Goal: Task Accomplishment & Management: Manage account settings

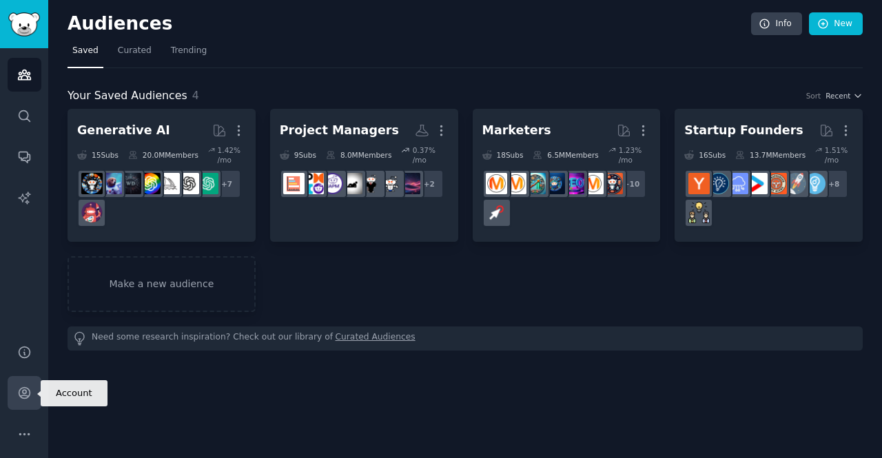
click at [17, 395] on icon "Sidebar" at bounding box center [24, 393] width 14 height 14
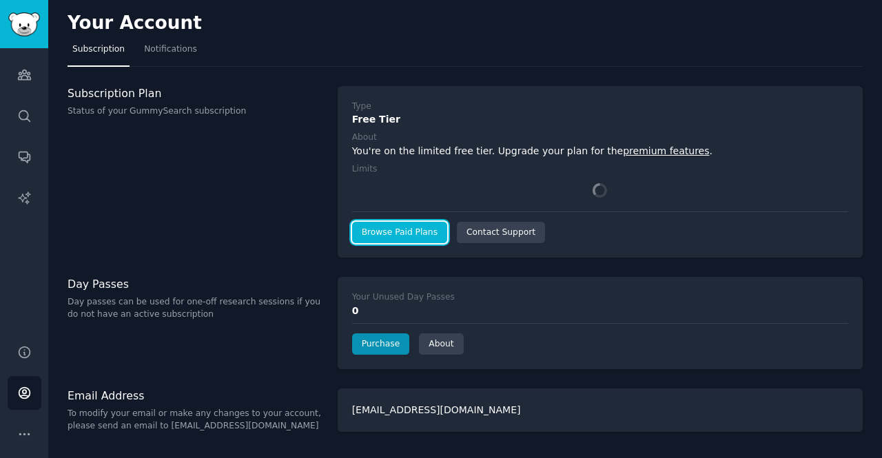
click at [382, 236] on link "Browse Paid Plans" at bounding box center [399, 233] width 95 height 22
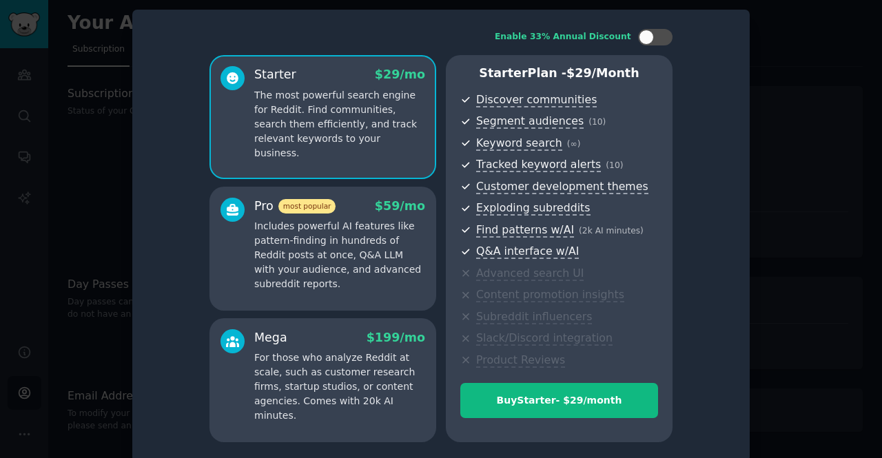
click at [386, 250] on p "Includes powerful AI features like pattern-finding in hundreds of Reddit posts …" at bounding box center [339, 255] width 171 height 72
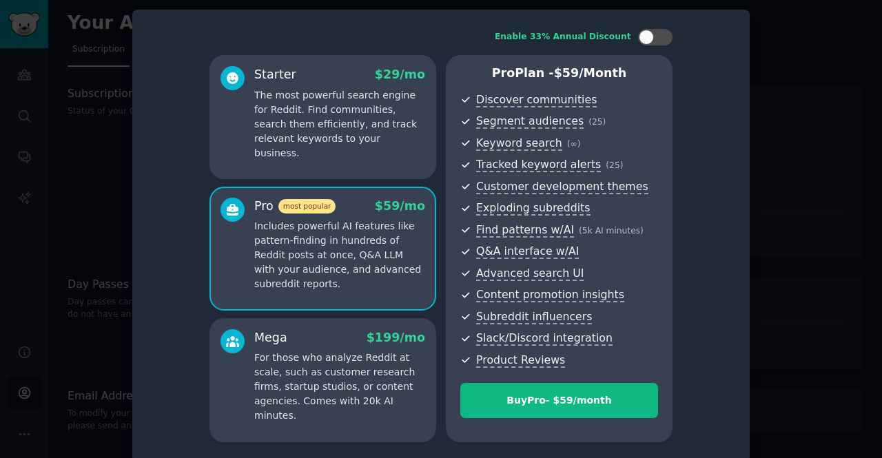
click at [361, 116] on p "The most powerful search engine for Reddit. Find communities, search them effic…" at bounding box center [339, 124] width 171 height 72
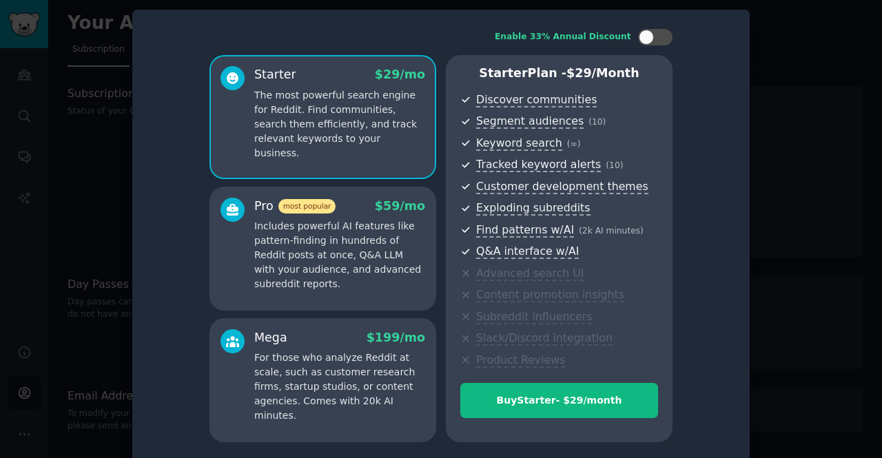
click at [358, 243] on p "Includes powerful AI features like pattern-finding in hundreds of Reddit posts …" at bounding box center [339, 255] width 171 height 72
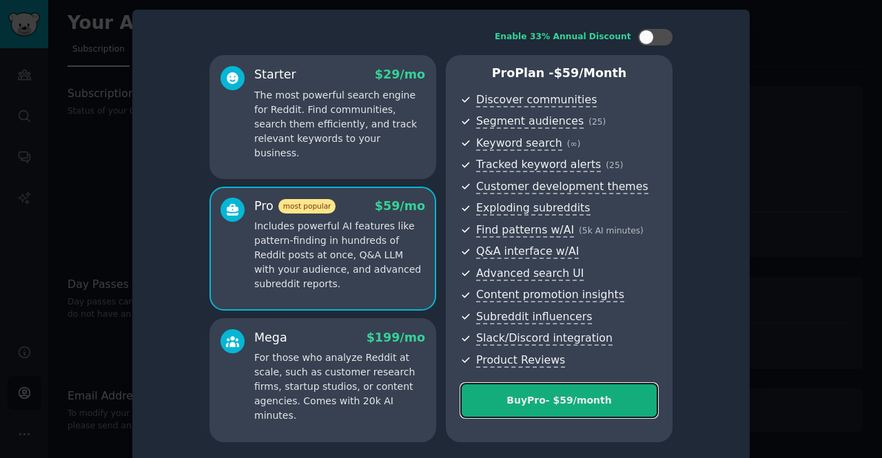
click at [547, 405] on div "Buy Pro - $ 59 /month" at bounding box center [559, 401] width 196 height 14
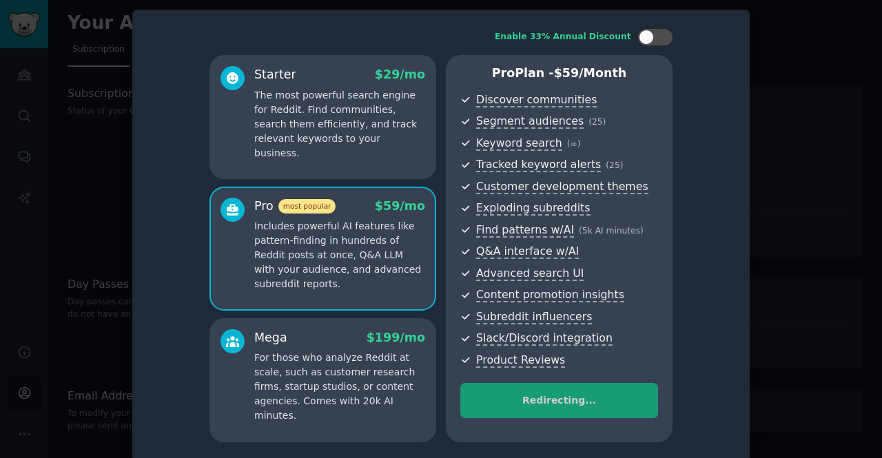
click at [787, 63] on div at bounding box center [441, 229] width 882 height 458
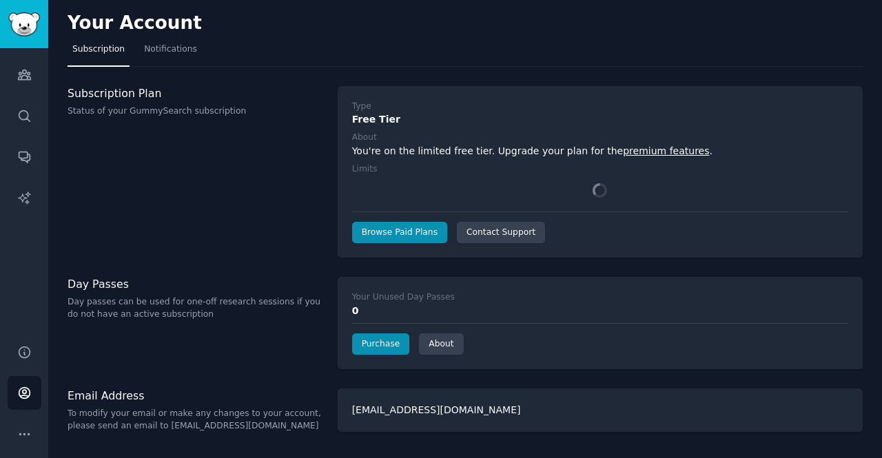
click at [747, 64] on nav "Subscription Notifications" at bounding box center [466, 53] width 796 height 28
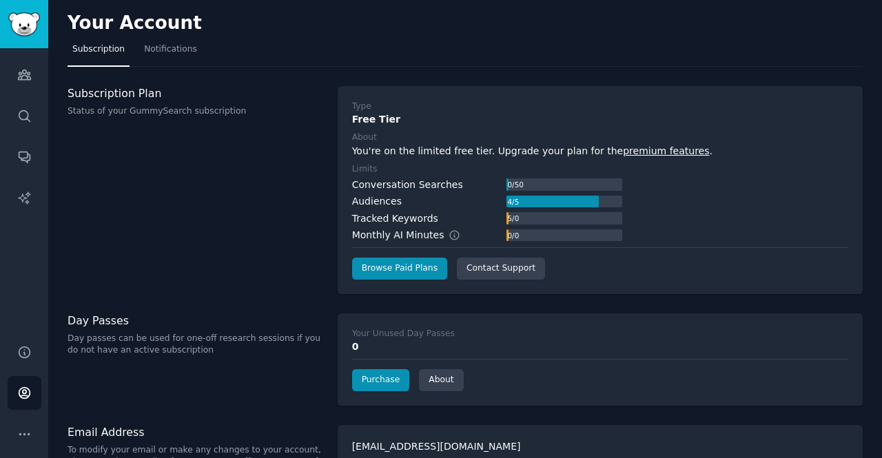
click at [746, 92] on div "Type Free Tier About You're on the limited free tier. Upgrade your plan for the…" at bounding box center [600, 190] width 525 height 208
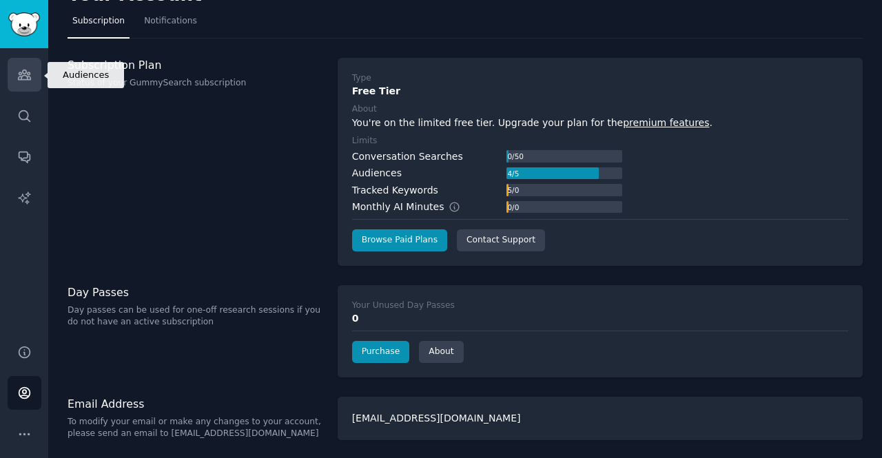
click at [19, 80] on icon "Sidebar" at bounding box center [24, 75] width 12 height 10
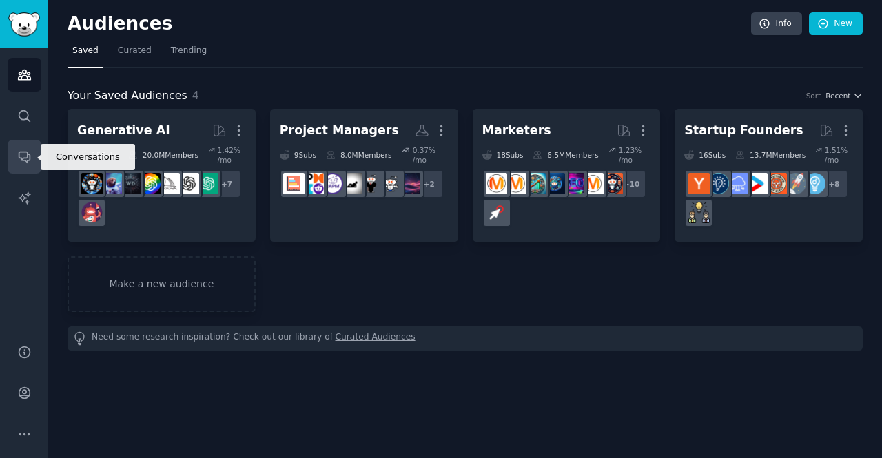
click at [21, 163] on icon "Sidebar" at bounding box center [24, 157] width 14 height 14
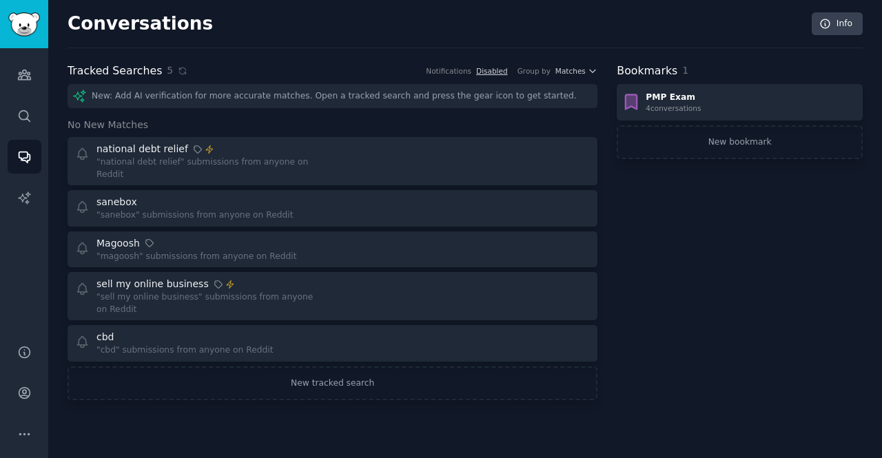
click at [203, 99] on div "New: Add AI verification for more accurate matches. Open a tracked search and p…" at bounding box center [333, 96] width 530 height 24
click at [260, 375] on link "New tracked search" at bounding box center [333, 384] width 530 height 34
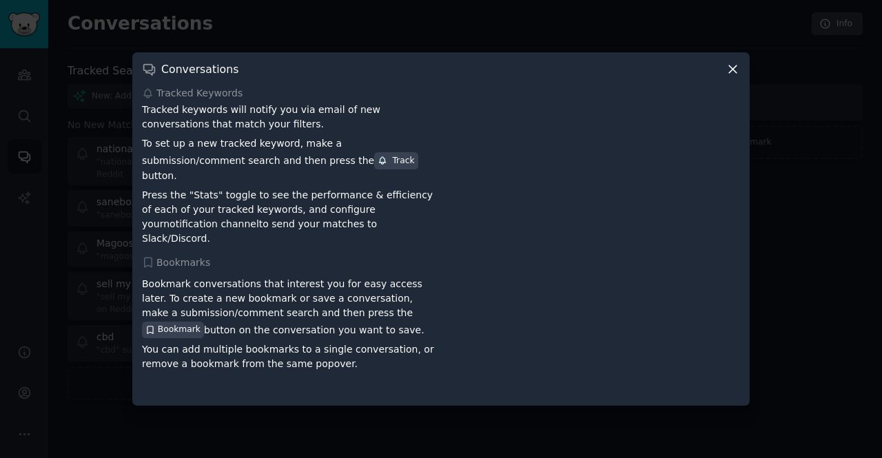
click at [734, 75] on icon at bounding box center [733, 69] width 14 height 14
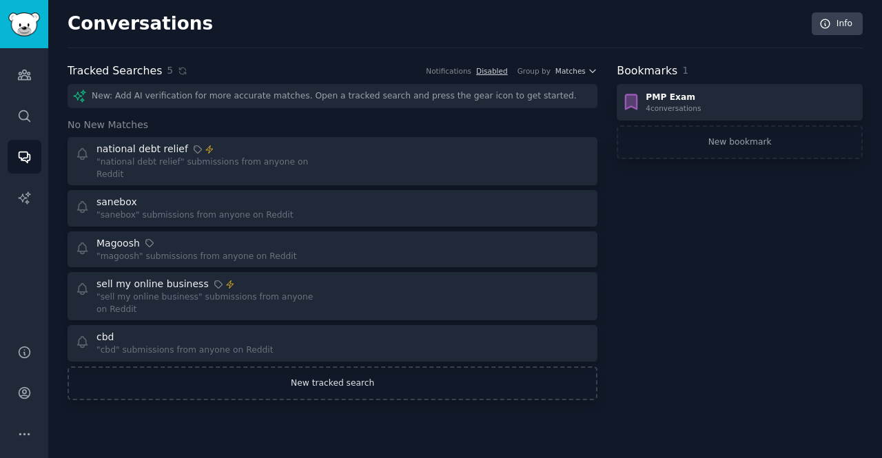
click at [336, 369] on link "New tracked search" at bounding box center [333, 384] width 530 height 34
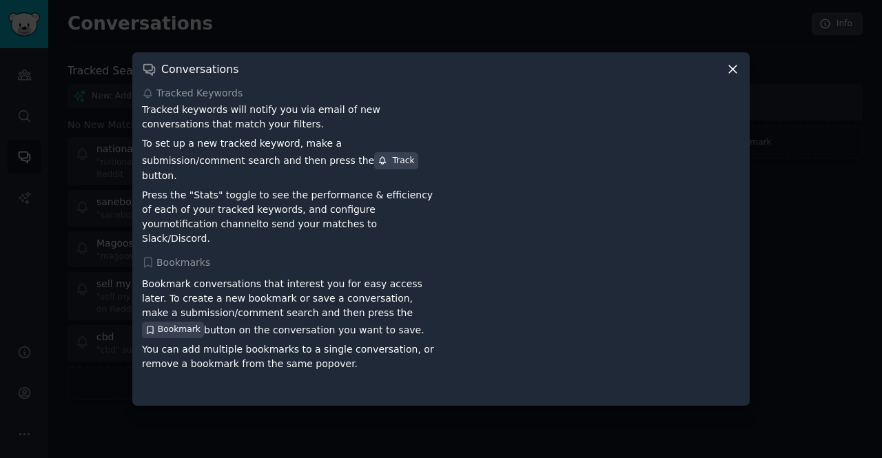
click at [729, 77] on icon at bounding box center [733, 69] width 14 height 14
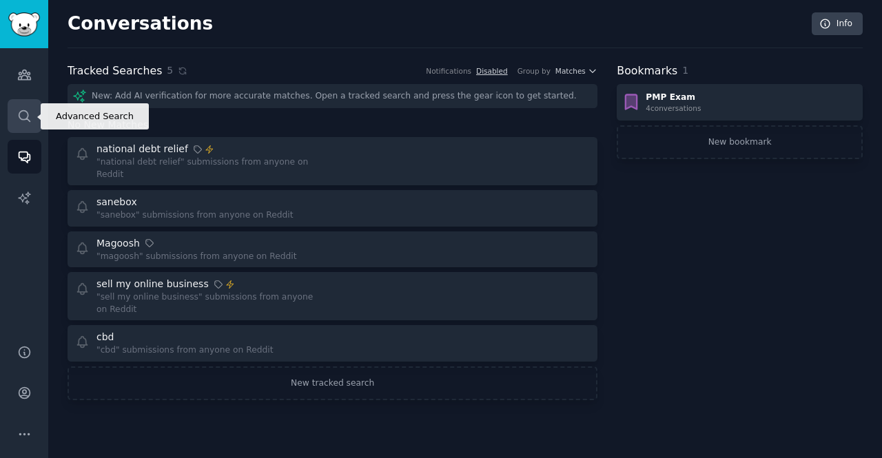
click at [8, 116] on link "Search" at bounding box center [25, 116] width 34 height 34
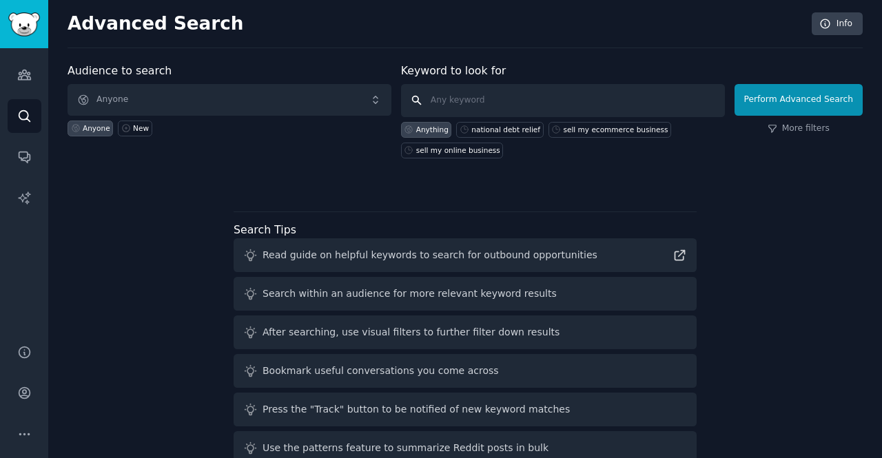
click at [488, 94] on input "text" at bounding box center [563, 100] width 324 height 33
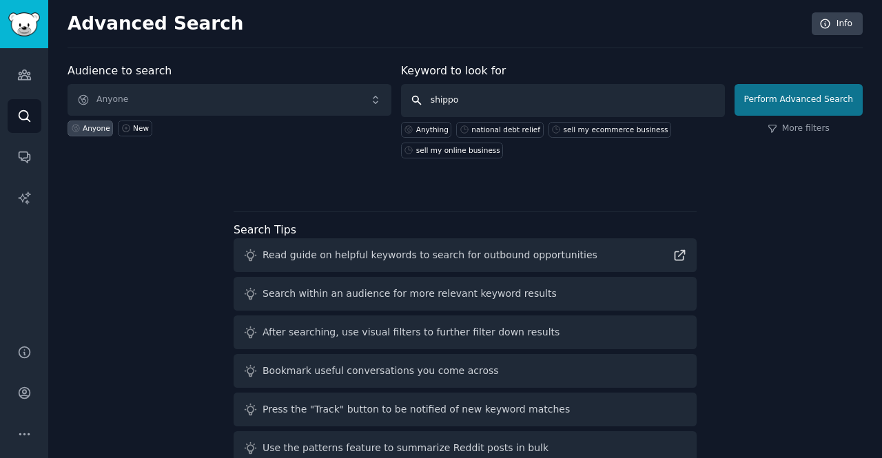
type input "shippo"
click at [803, 103] on button "Perform Advanced Search" at bounding box center [799, 100] width 128 height 32
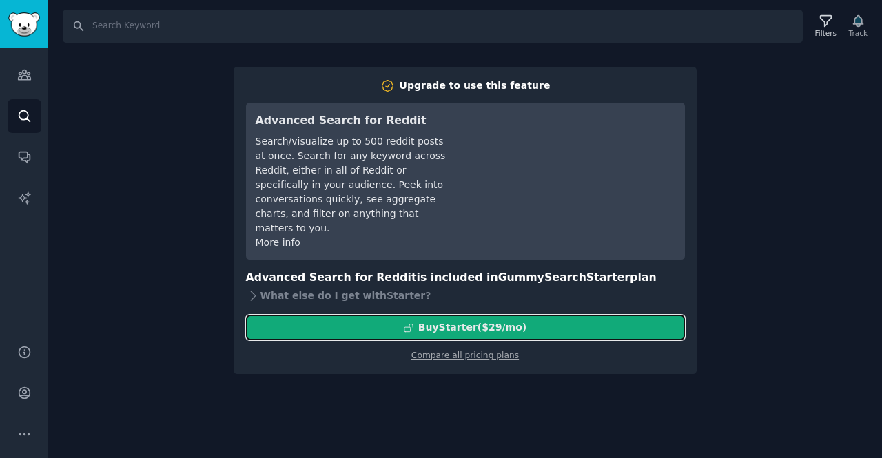
click at [540, 321] on div "Buy Starter ($ 29 /mo )" at bounding box center [466, 328] width 438 height 14
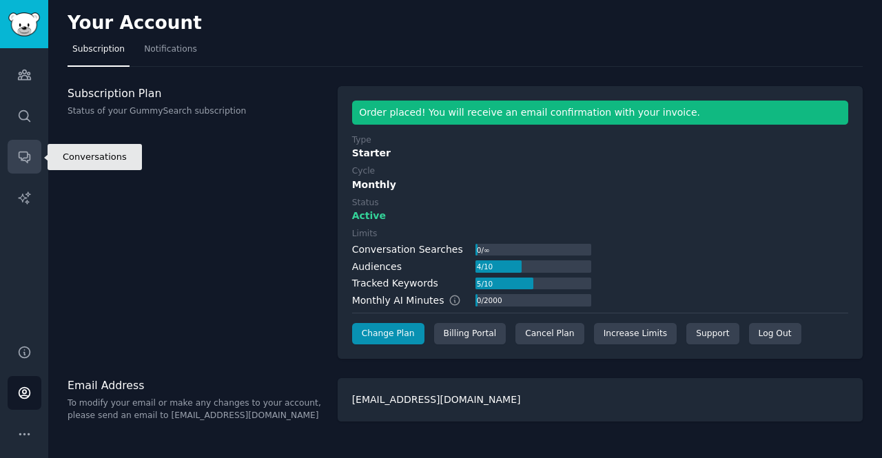
click at [30, 161] on icon "Sidebar" at bounding box center [24, 157] width 14 height 14
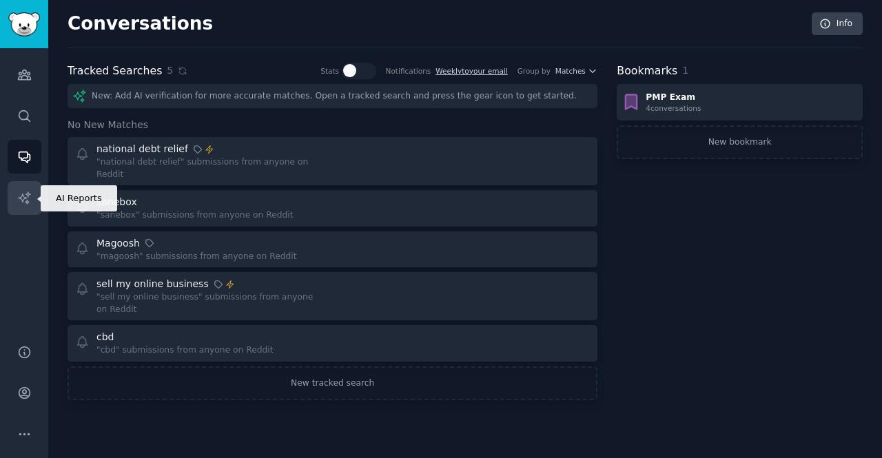
click at [17, 198] on icon "Sidebar" at bounding box center [24, 198] width 14 height 14
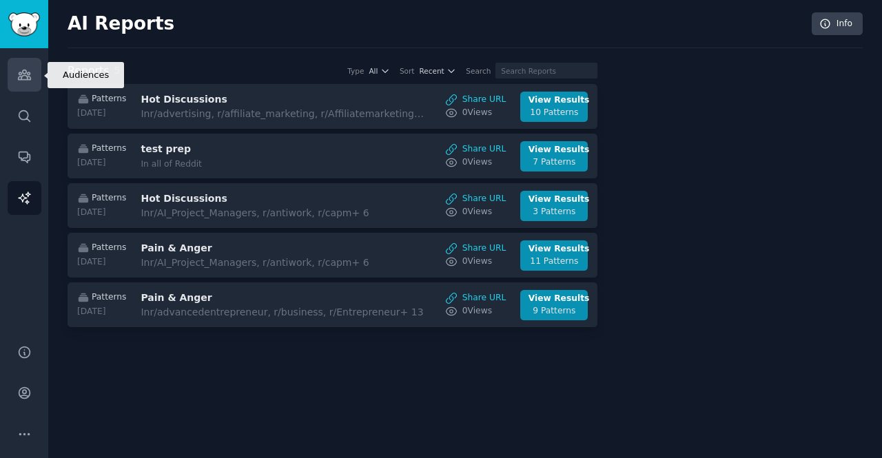
click at [25, 78] on icon "Sidebar" at bounding box center [24, 75] width 14 height 14
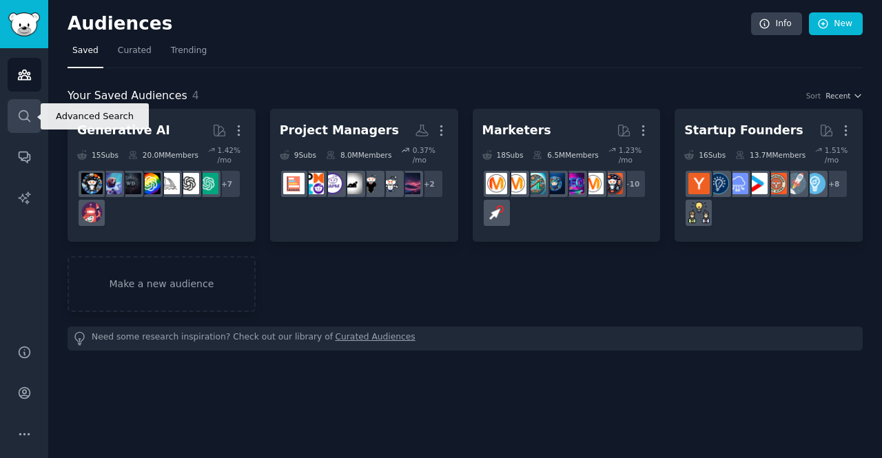
click at [32, 111] on link "Search" at bounding box center [25, 116] width 34 height 34
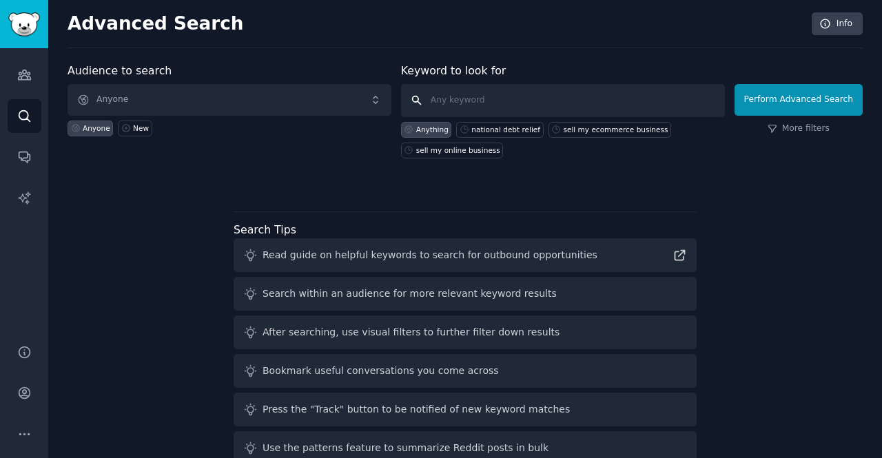
click at [503, 101] on input "text" at bounding box center [563, 100] width 324 height 33
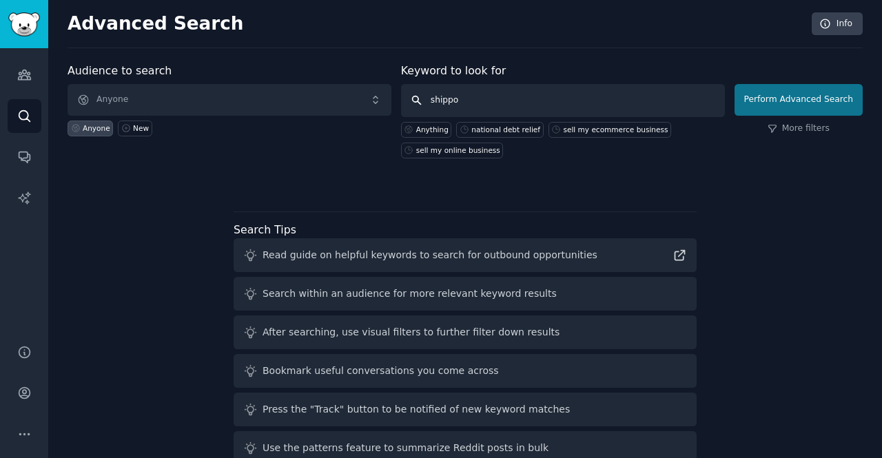
type input "shippo"
click at [825, 98] on button "Perform Advanced Search" at bounding box center [799, 100] width 128 height 32
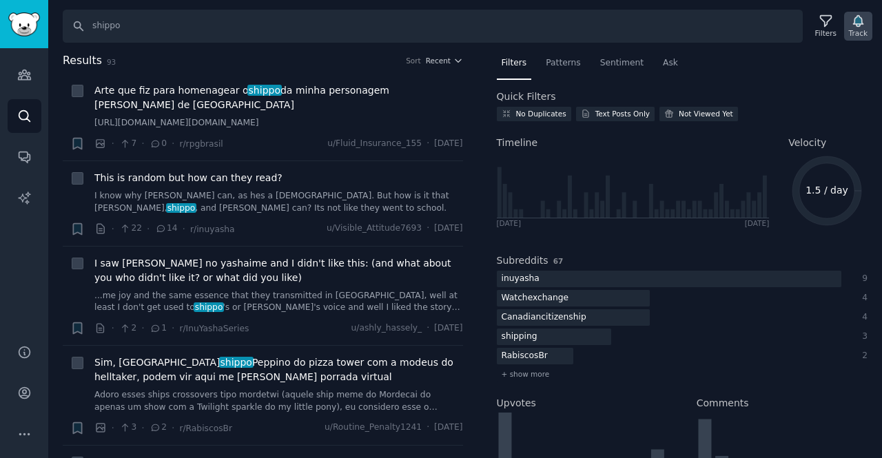
click at [860, 17] on icon "button" at bounding box center [859, 21] width 10 height 11
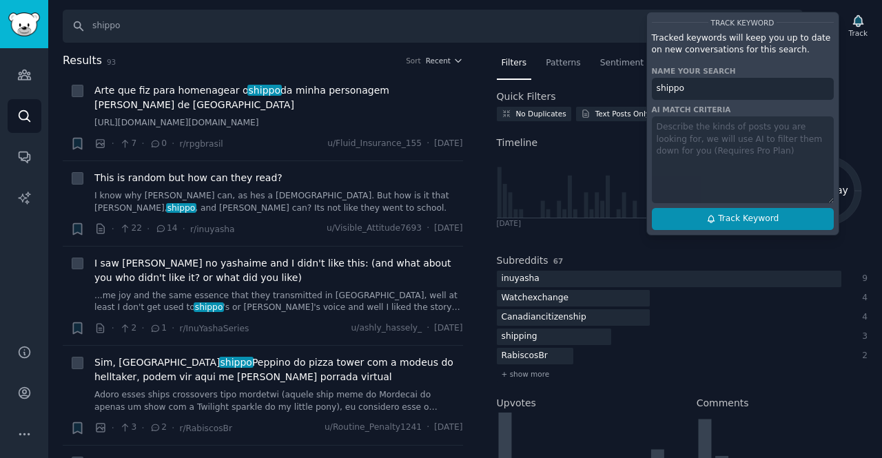
click at [723, 218] on span "Track Keyword" at bounding box center [748, 219] width 61 height 12
type input "shippo"
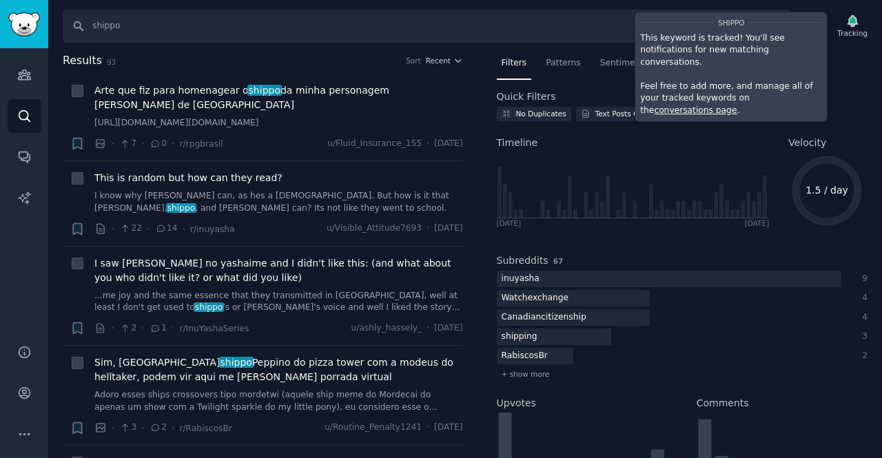
click at [737, 105] on link "conversations page" at bounding box center [695, 110] width 83 height 10
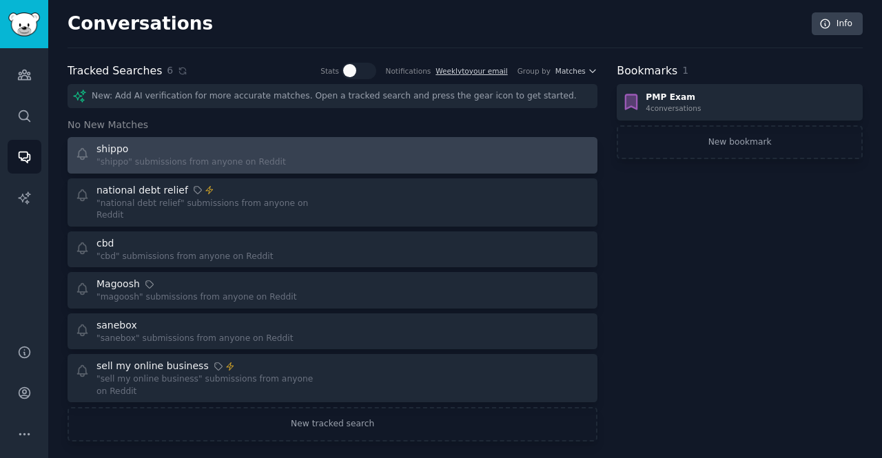
click at [421, 159] on div at bounding box center [467, 155] width 248 height 27
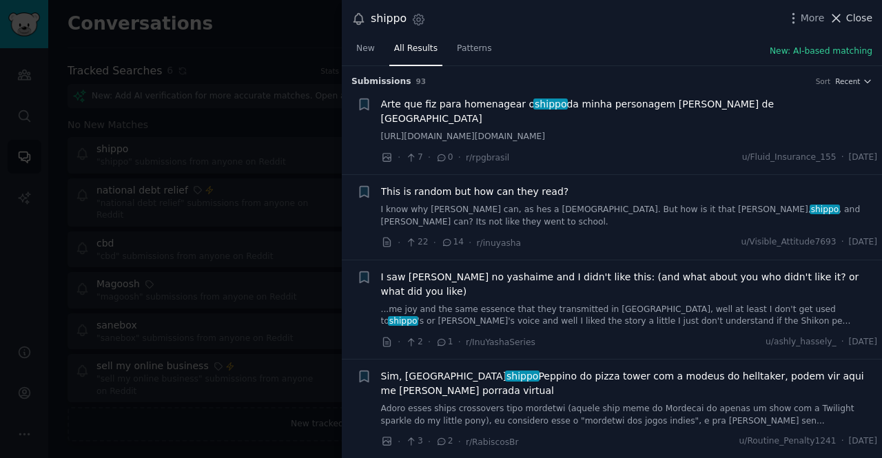
click at [859, 14] on span "Close" at bounding box center [860, 18] width 26 height 14
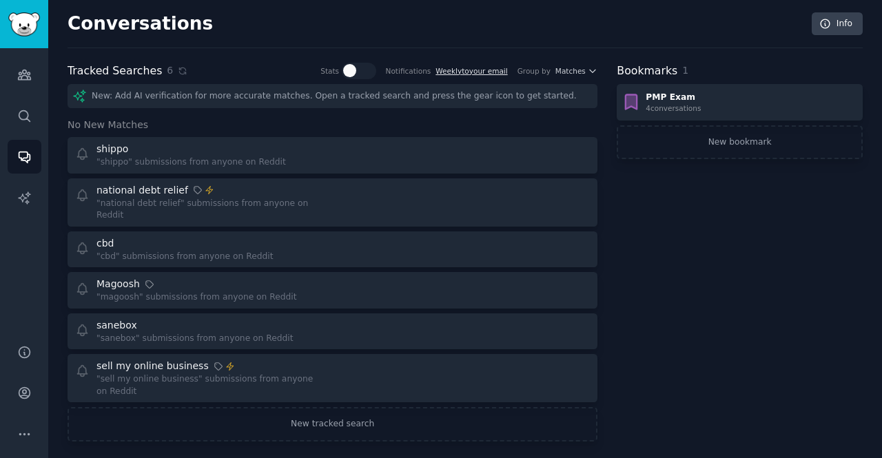
click at [494, 74] on link "Weekly to your email" at bounding box center [472, 71] width 72 height 8
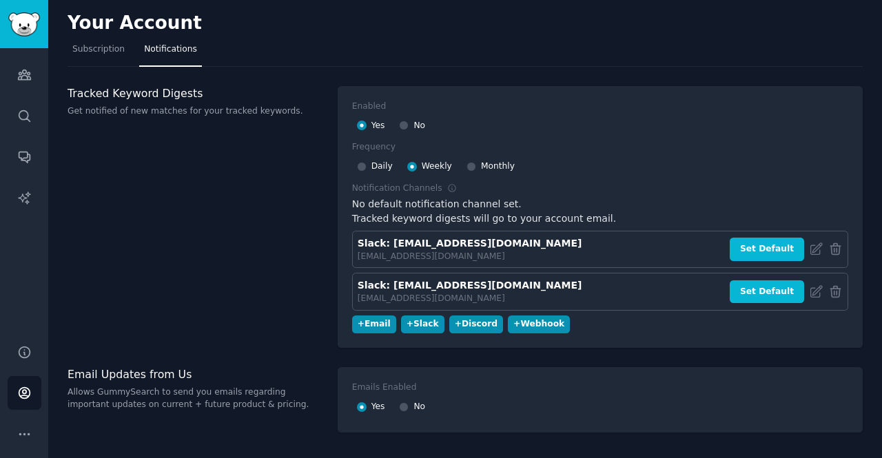
scroll to position [30, 0]
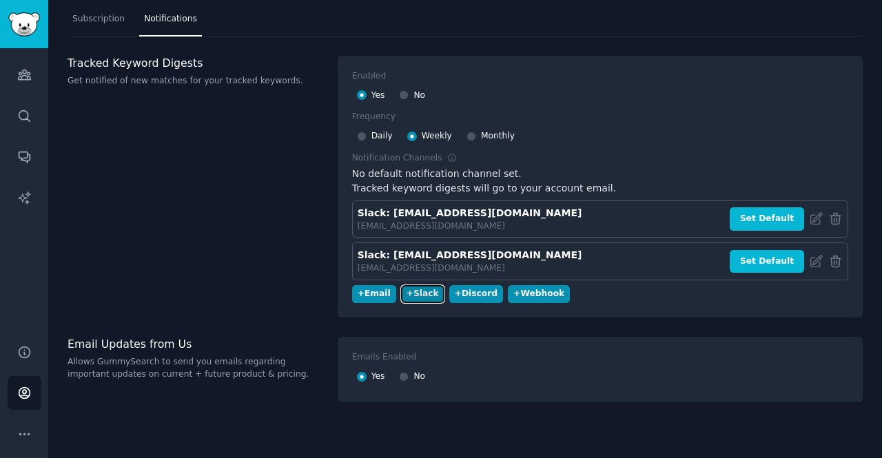
click at [419, 293] on div "+ Slack" at bounding box center [423, 294] width 32 height 12
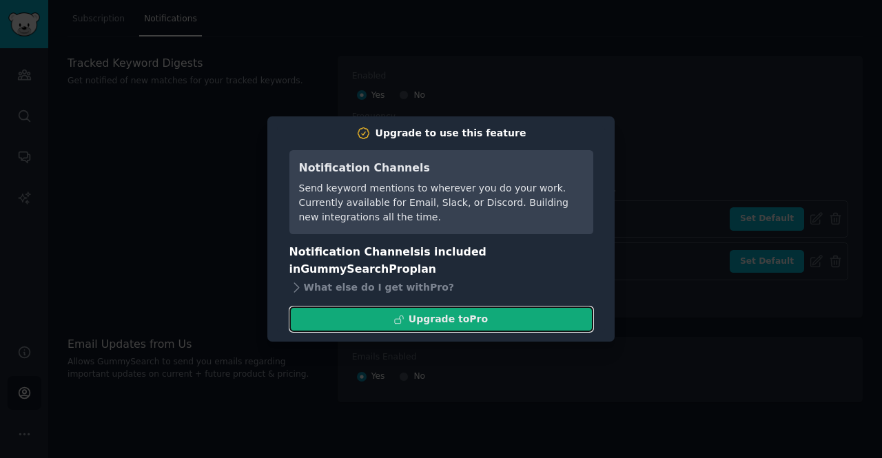
click at [426, 312] on div "Upgrade to Pro" at bounding box center [448, 319] width 79 height 14
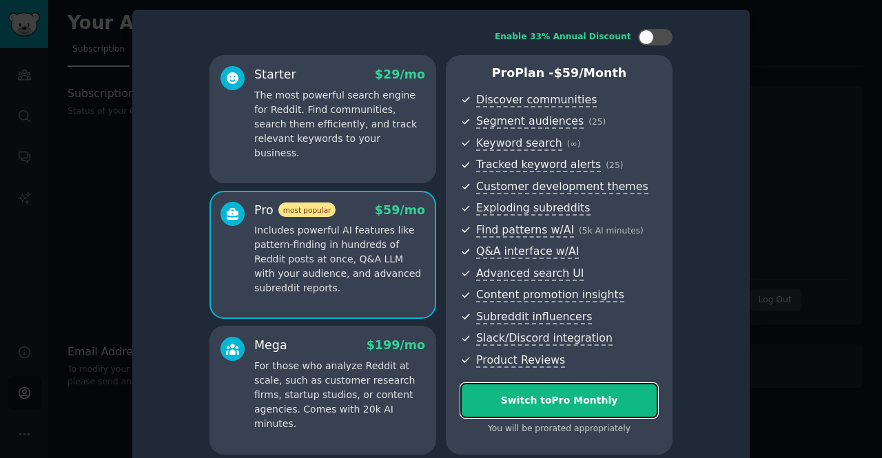
drag, startPoint x: 532, startPoint y: 398, endPoint x: 501, endPoint y: 85, distance: 314.5
click at [531, 398] on div "Switch to Pro Monthly" at bounding box center [559, 401] width 196 height 14
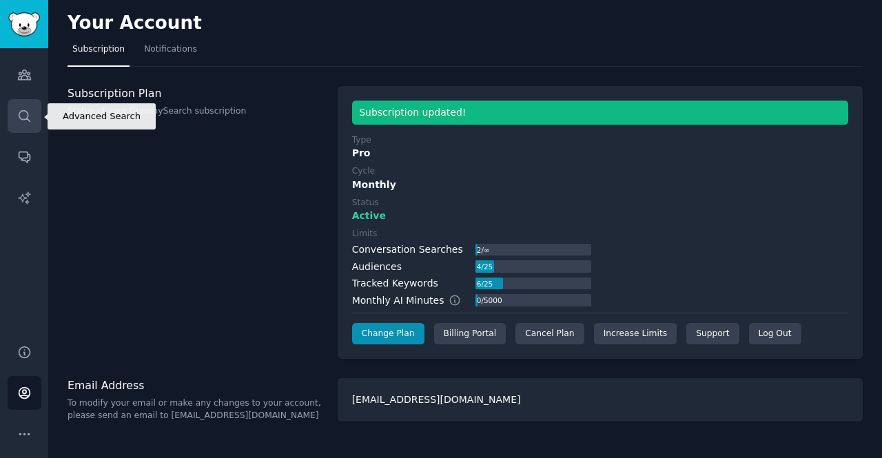
click at [27, 112] on icon "Sidebar" at bounding box center [24, 115] width 11 height 11
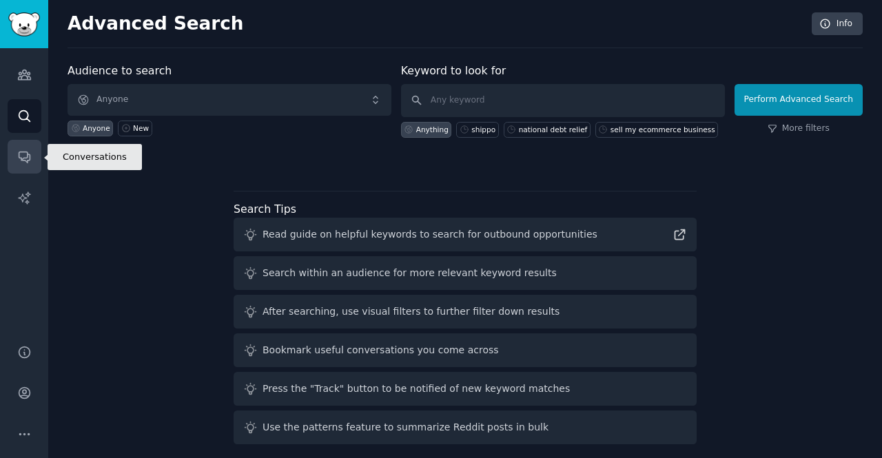
click at [16, 162] on link "Conversations" at bounding box center [25, 157] width 34 height 34
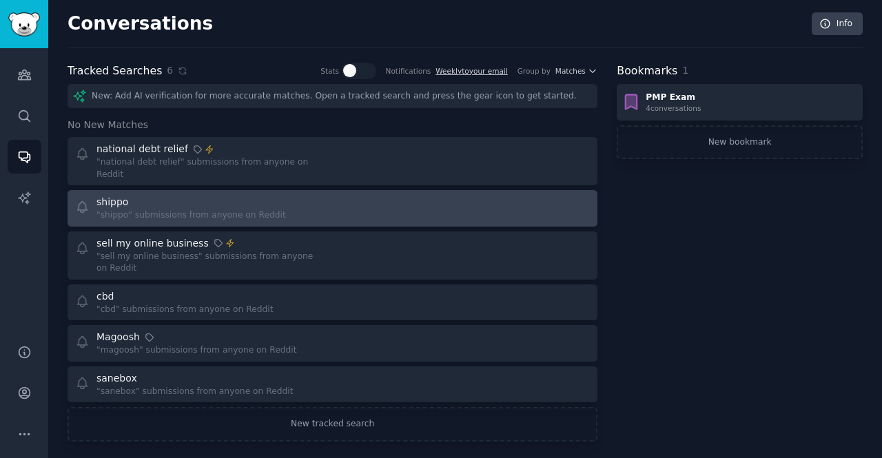
click at [519, 198] on div at bounding box center [467, 208] width 248 height 27
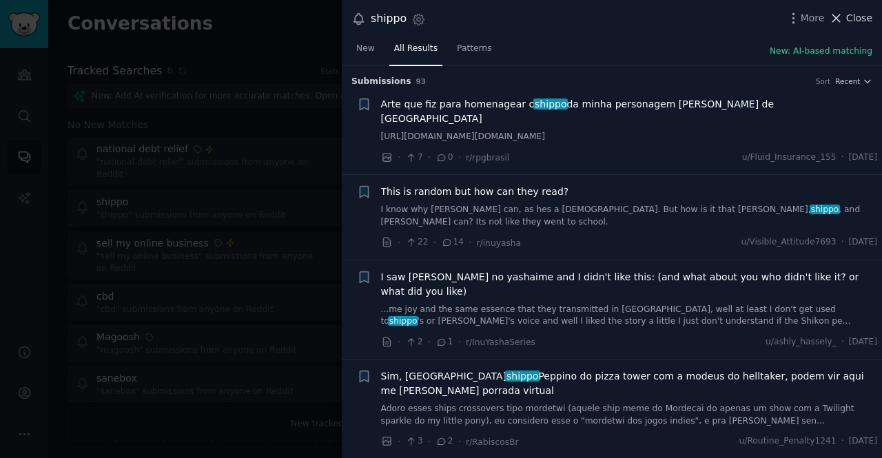
click at [860, 21] on span "Close" at bounding box center [860, 18] width 26 height 14
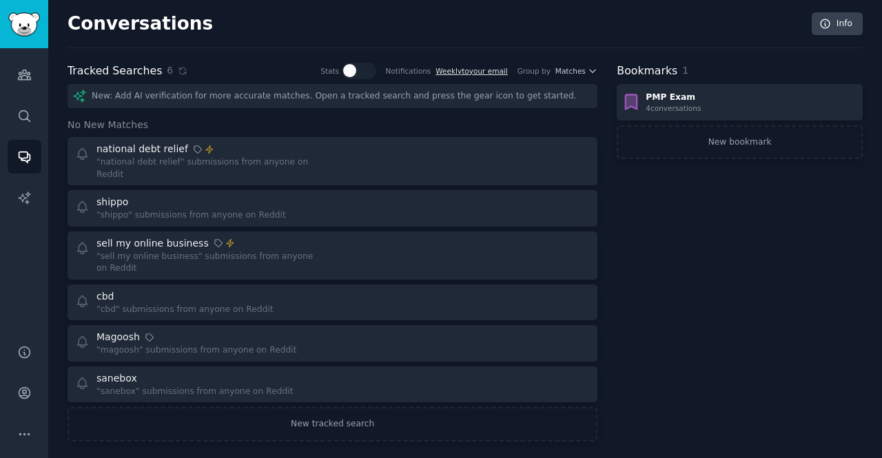
click at [475, 73] on link "Weekly to your email" at bounding box center [472, 71] width 72 height 8
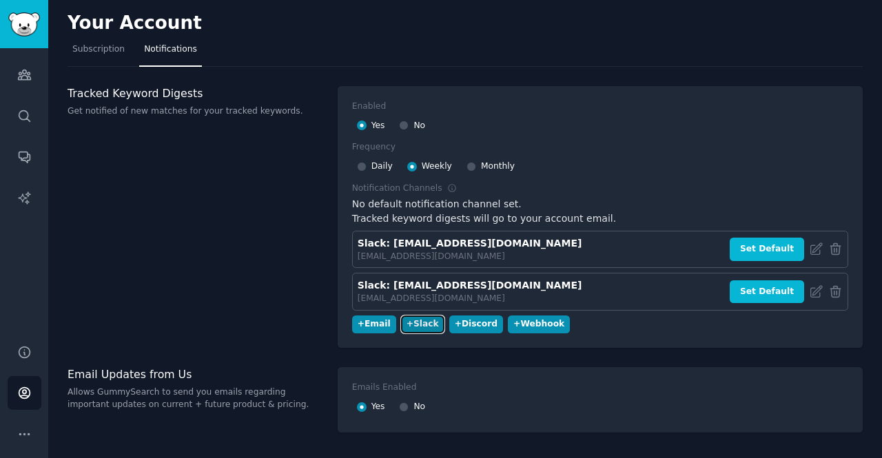
click at [409, 326] on div "+ Slack" at bounding box center [423, 325] width 32 height 12
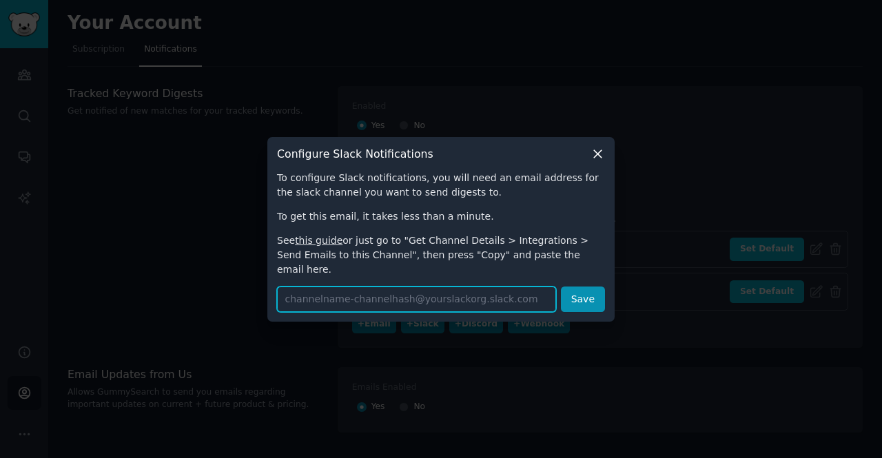
paste input "[EMAIL_ADDRESS][DOMAIN_NAME]"
type input "[EMAIL_ADDRESS][DOMAIN_NAME]"
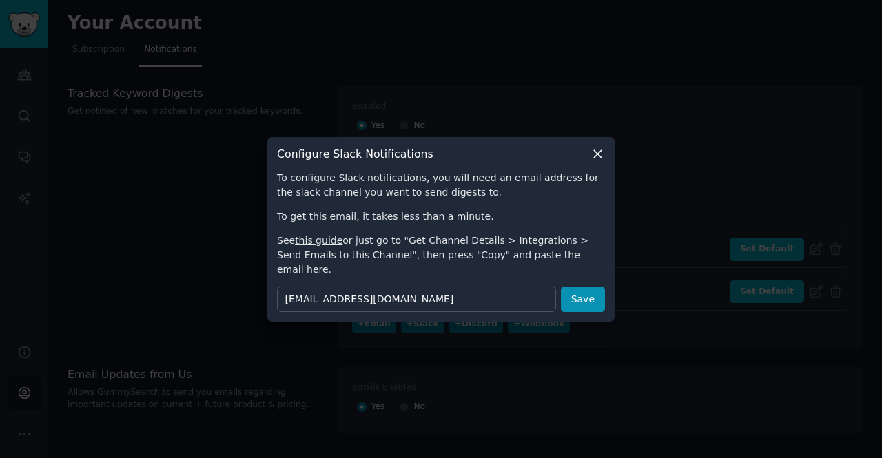
scroll to position [0, 0]
click at [518, 224] on p "To get this email, it takes less than a minute." at bounding box center [441, 217] width 328 height 14
click at [585, 293] on button "Save" at bounding box center [583, 300] width 44 height 26
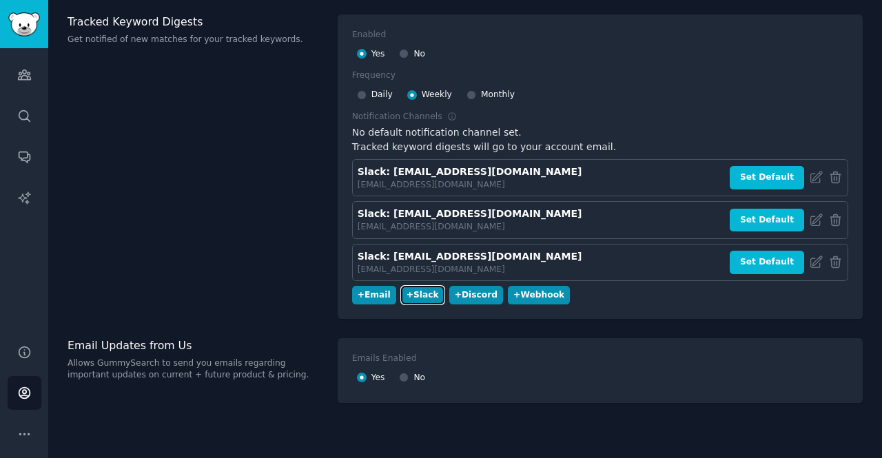
scroll to position [72, 0]
click at [361, 95] on input "Daily" at bounding box center [362, 95] width 10 height 10
radio input "true"
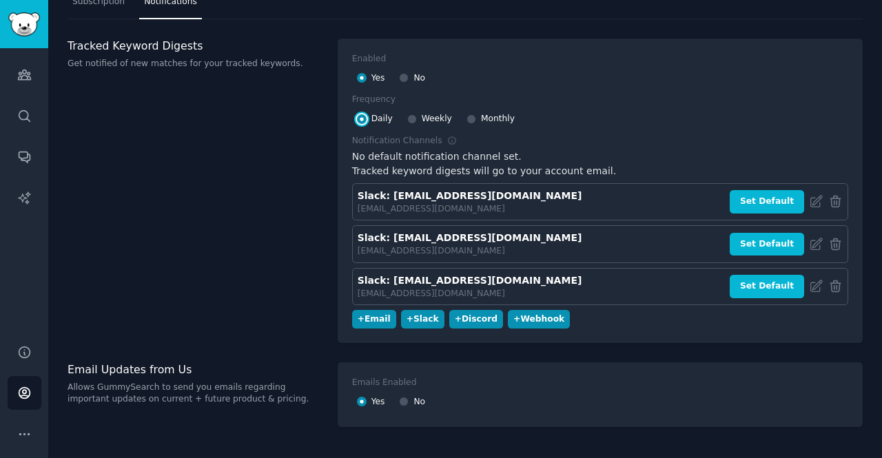
scroll to position [69, 0]
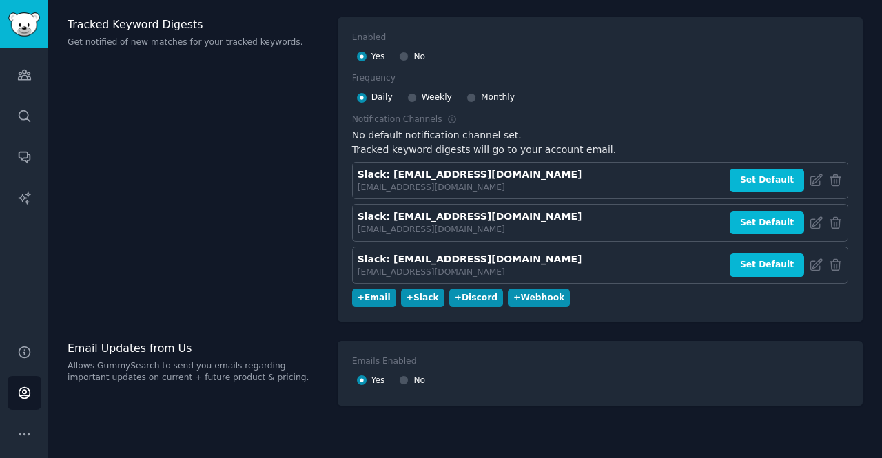
click at [454, 258] on div "Slack: [EMAIL_ADDRESS][DOMAIN_NAME]" at bounding box center [470, 259] width 225 height 14
click at [809, 263] on icon at bounding box center [816, 265] width 14 height 14
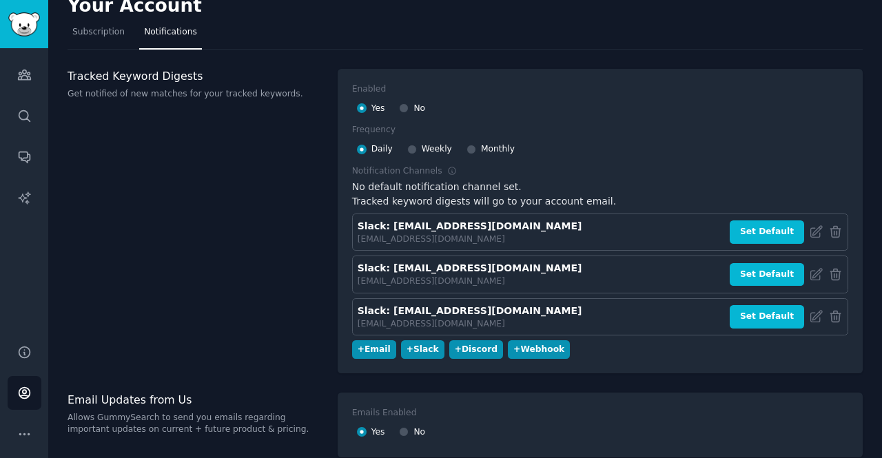
scroll to position [0, 0]
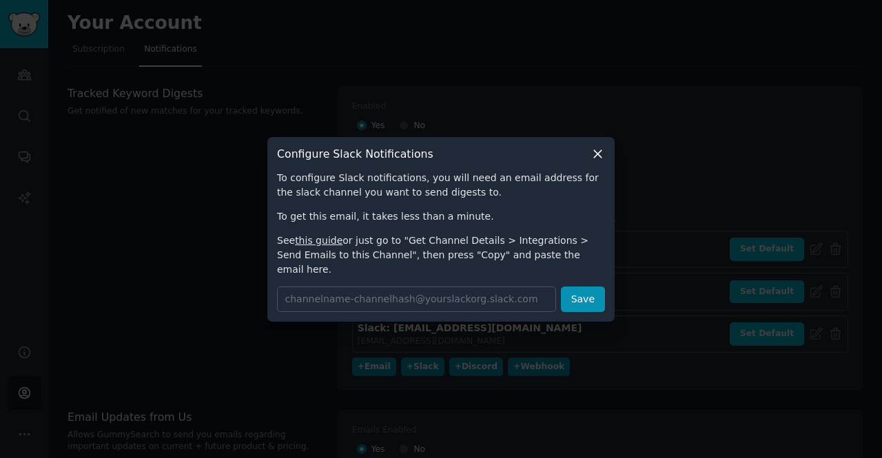
click at [601, 161] on icon at bounding box center [598, 154] width 14 height 14
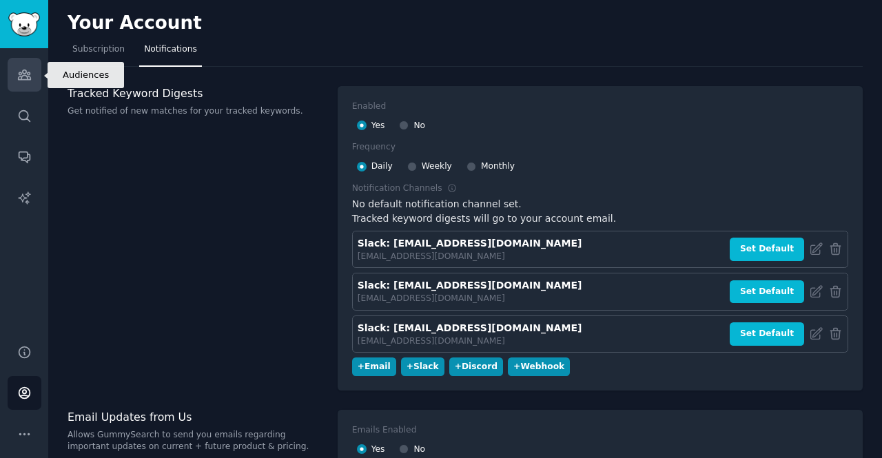
click at [33, 83] on link "Audiences" at bounding box center [25, 75] width 34 height 34
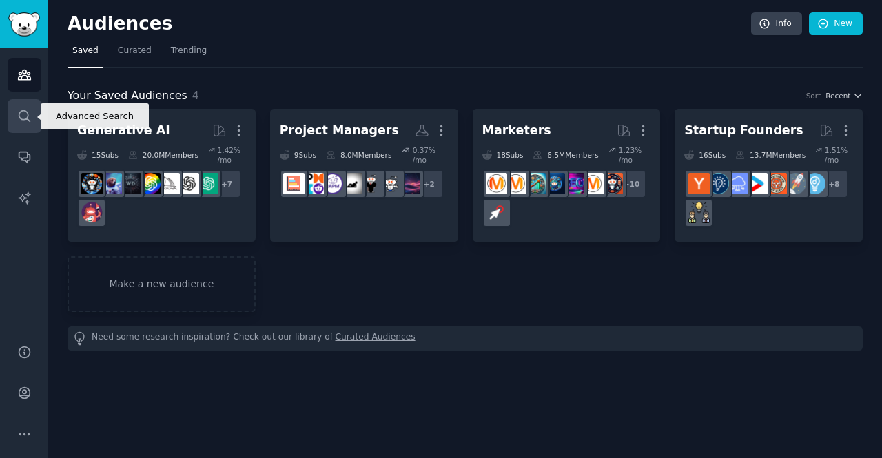
click at [25, 121] on icon "Sidebar" at bounding box center [24, 116] width 14 height 14
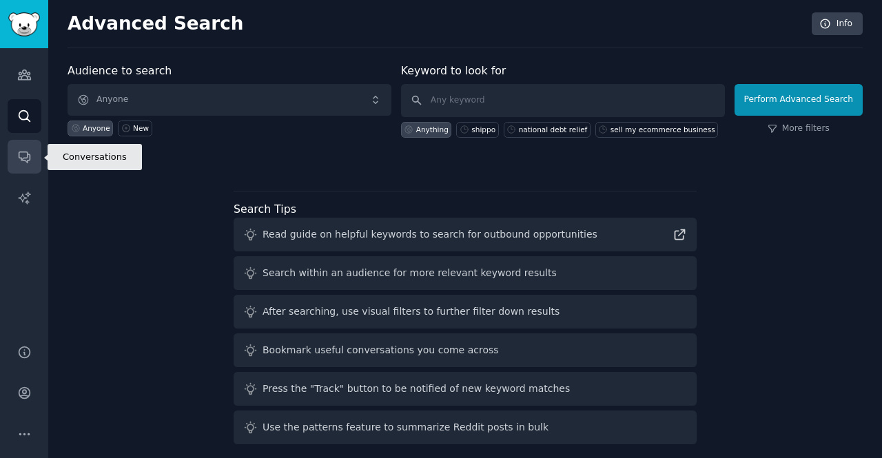
click at [28, 157] on icon "Sidebar" at bounding box center [24, 157] width 14 height 14
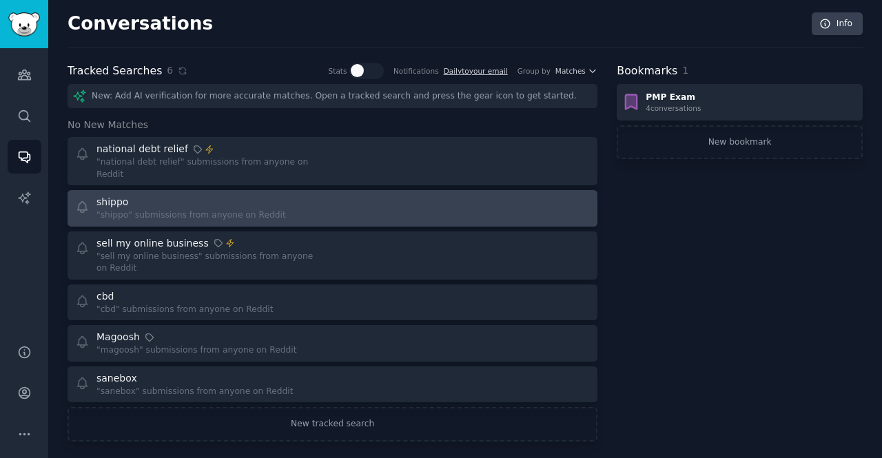
click at [199, 195] on div "shippo" at bounding box center [192, 202] width 190 height 14
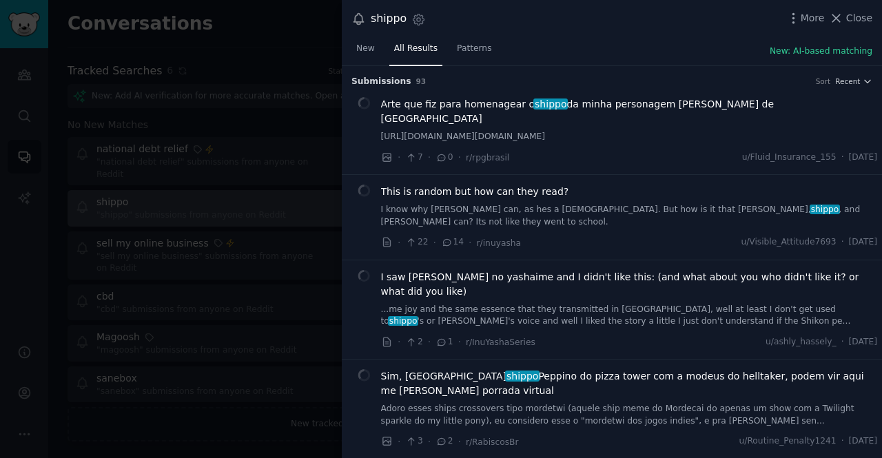
click at [199, 190] on div at bounding box center [441, 229] width 882 height 458
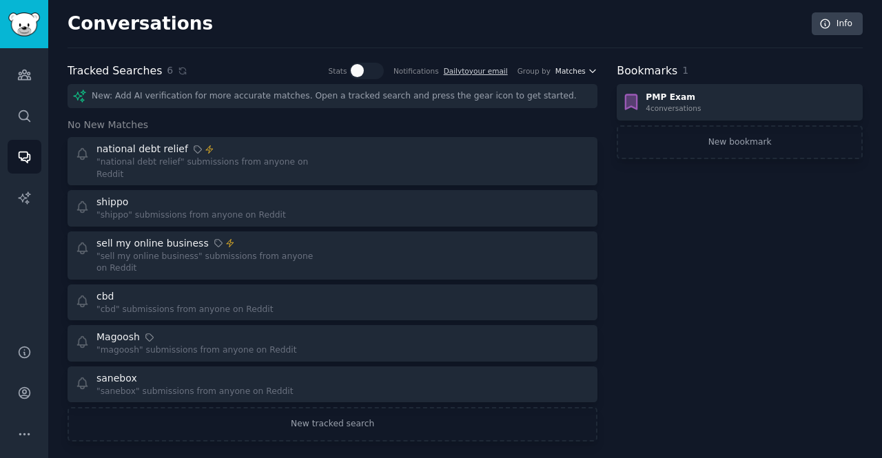
click at [578, 68] on span "Matches" at bounding box center [571, 71] width 30 height 10
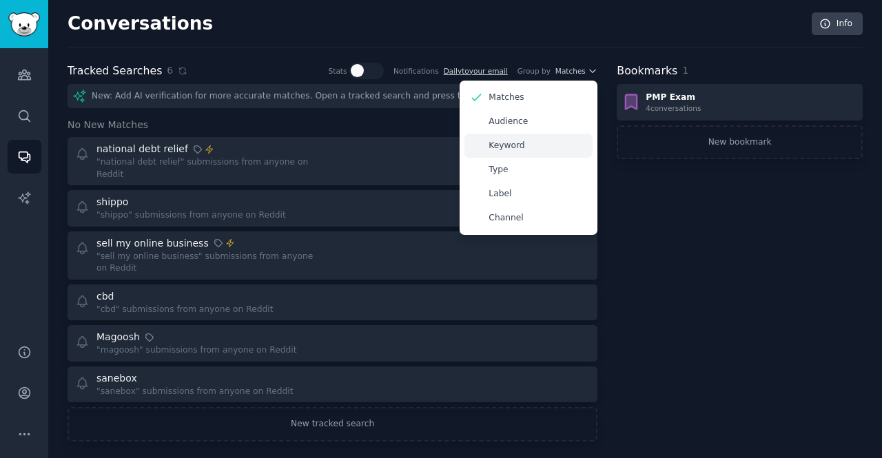
click at [514, 145] on p "Keyword" at bounding box center [507, 146] width 36 height 12
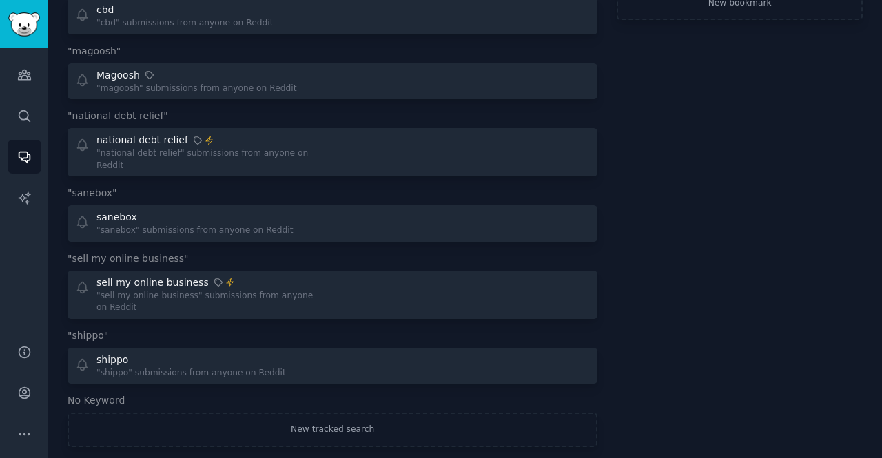
scroll to position [143, 0]
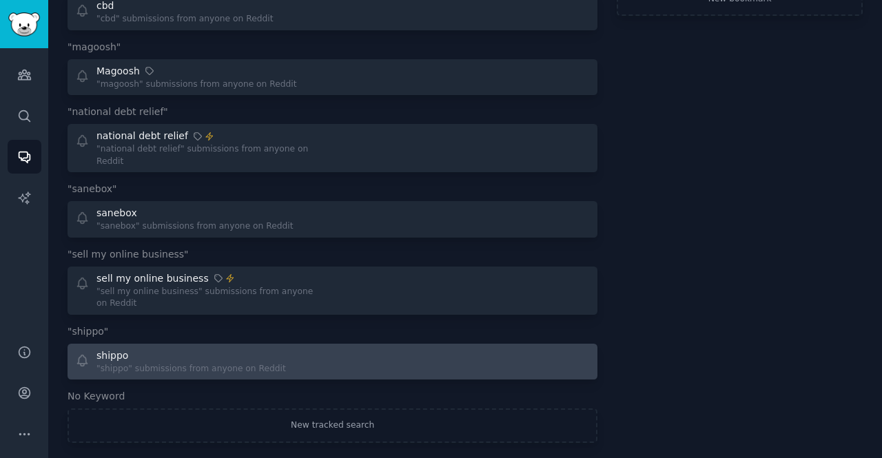
click at [415, 350] on div at bounding box center [467, 362] width 248 height 27
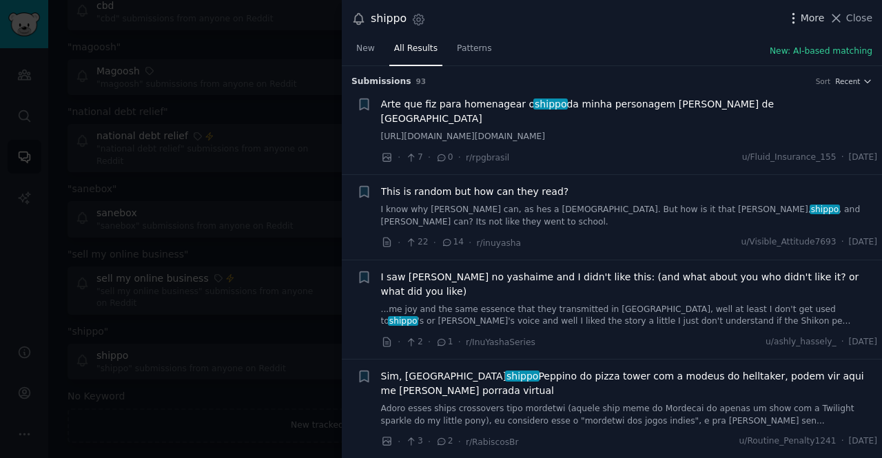
click at [798, 20] on icon "button" at bounding box center [794, 18] width 14 height 14
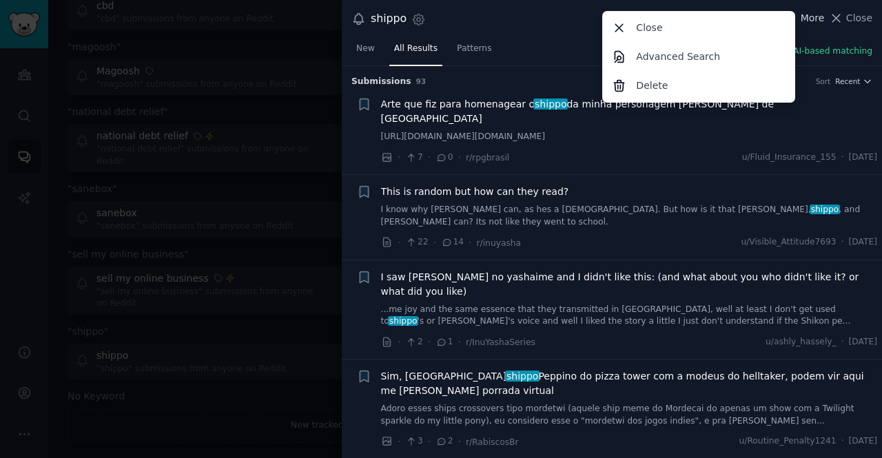
click at [796, 20] on div "Close Advanced Search Delete" at bounding box center [699, 57] width 193 height 92
click at [500, 12] on div "shippo Settings More Close Advanced Search Delete Close" at bounding box center [612, 19] width 521 height 19
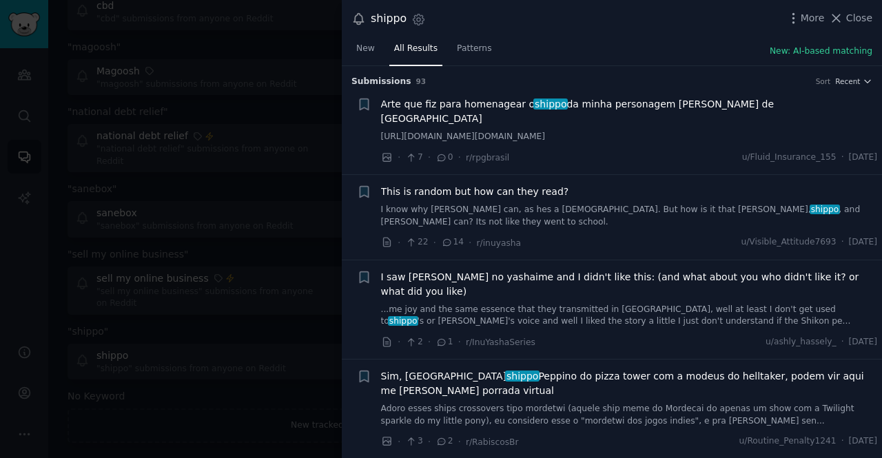
click at [407, 18] on div "Settings" at bounding box center [416, 21] width 19 height 19
click at [421, 24] on icon "button" at bounding box center [419, 19] width 14 height 14
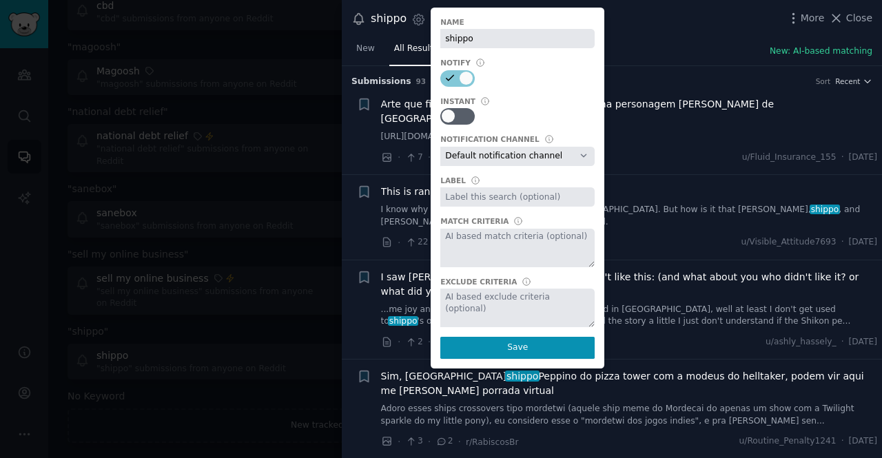
click at [532, 157] on select "Default notification channel Slack: [EMAIL_ADDRESS][DOMAIN_NAME] Slack: [EMAIL_…" at bounding box center [518, 156] width 154 height 19
select select "448"
click at [441, 147] on select "Default notification channel Slack: [EMAIL_ADDRESS][DOMAIN_NAME] Slack: [EMAIL_…" at bounding box center [518, 156] width 154 height 19
click at [513, 250] on textarea at bounding box center [518, 248] width 154 height 39
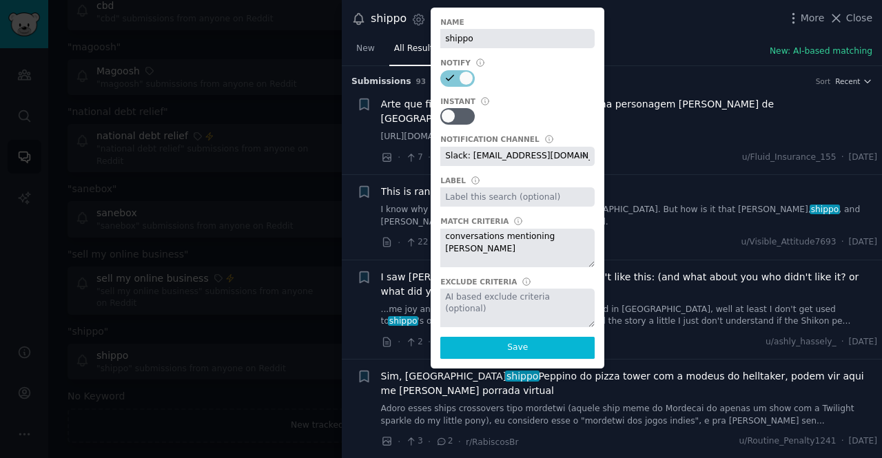
type textarea "conversations mentioning [PERSON_NAME]"
click at [514, 351] on button "Save" at bounding box center [518, 348] width 154 height 22
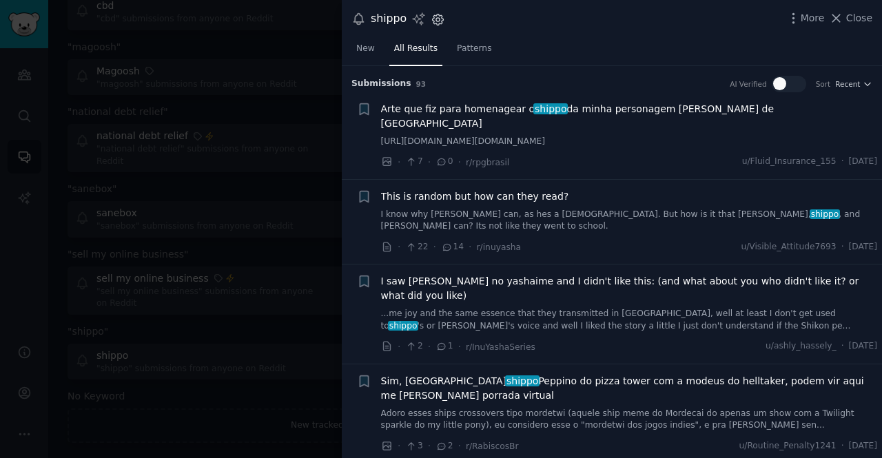
click at [436, 20] on icon "button" at bounding box center [437, 18] width 3 height 3
select select "448"
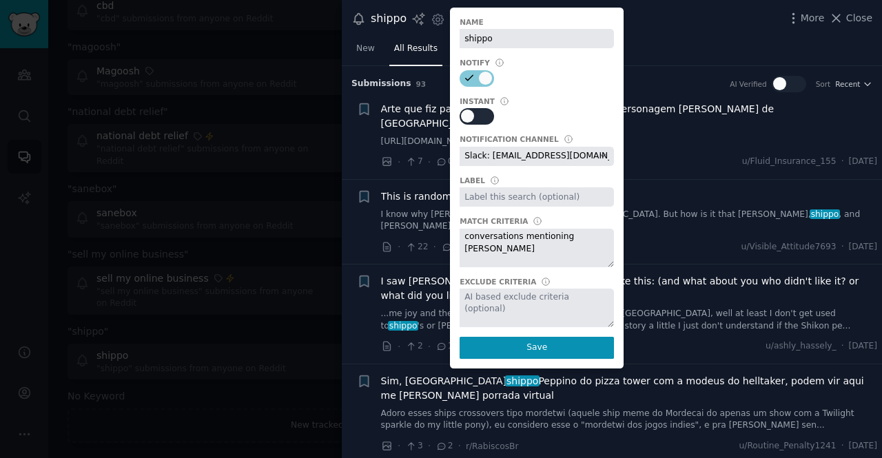
click at [481, 119] on div at bounding box center [482, 116] width 7 height 13
checkbox input "true"
click at [521, 246] on div at bounding box center [537, 248] width 154 height 39
click at [468, 245] on div at bounding box center [537, 248] width 154 height 39
click at [485, 219] on div "Match Criteria" at bounding box center [494, 221] width 68 height 10
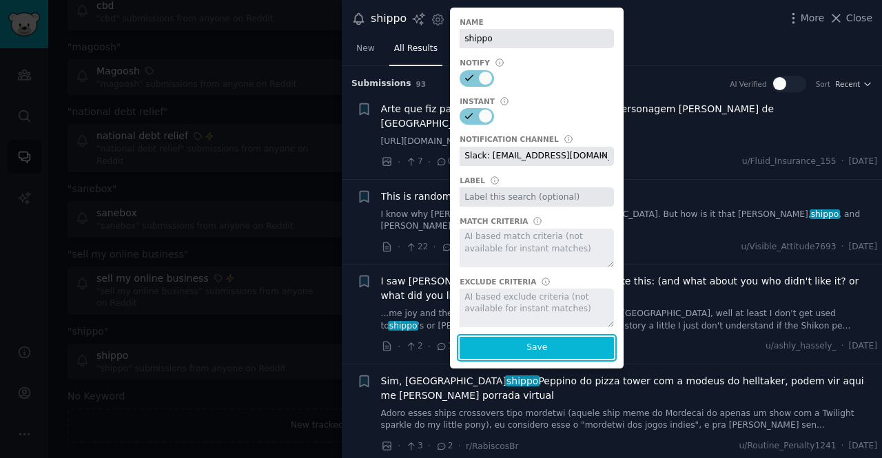
click at [529, 345] on button "Save" at bounding box center [537, 348] width 154 height 22
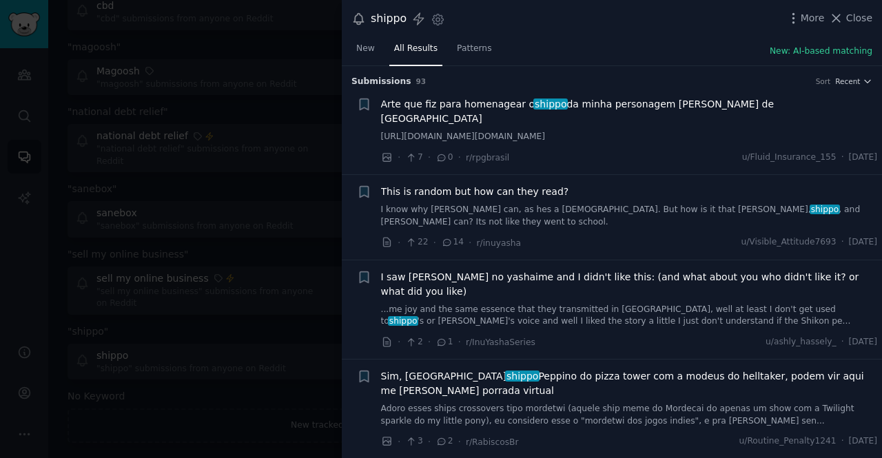
click at [232, 379] on div at bounding box center [441, 229] width 882 height 458
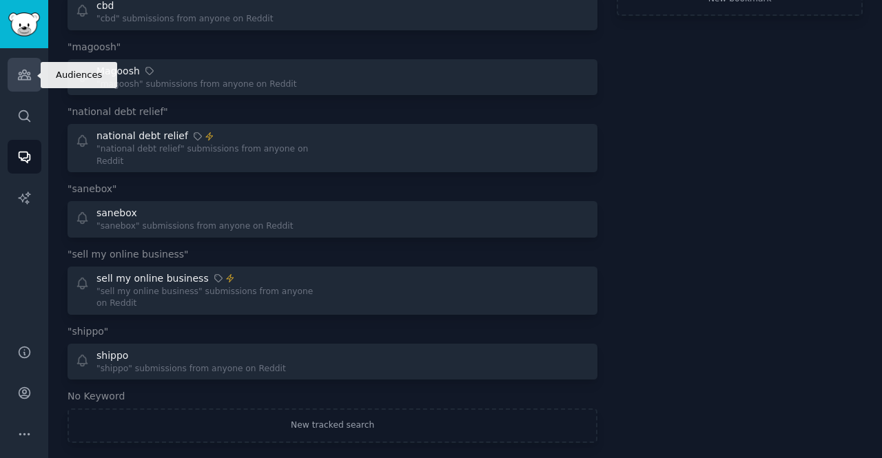
click at [21, 70] on icon "Sidebar" at bounding box center [24, 75] width 14 height 14
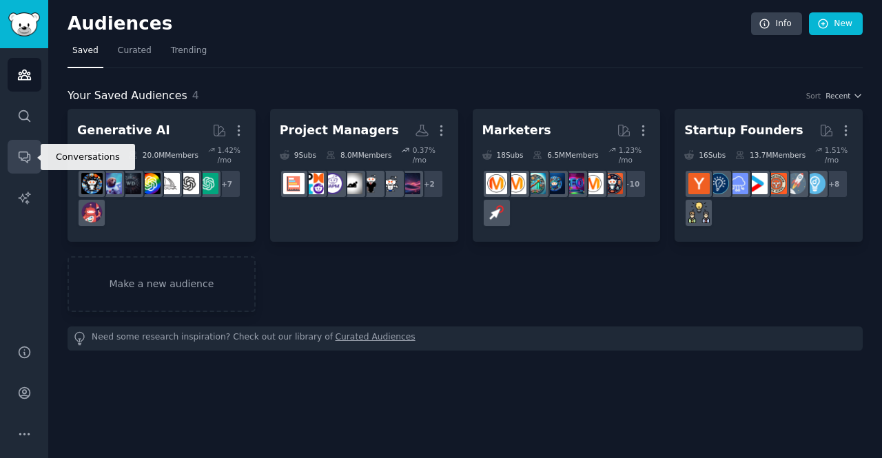
click at [19, 154] on icon "Sidebar" at bounding box center [24, 157] width 14 height 14
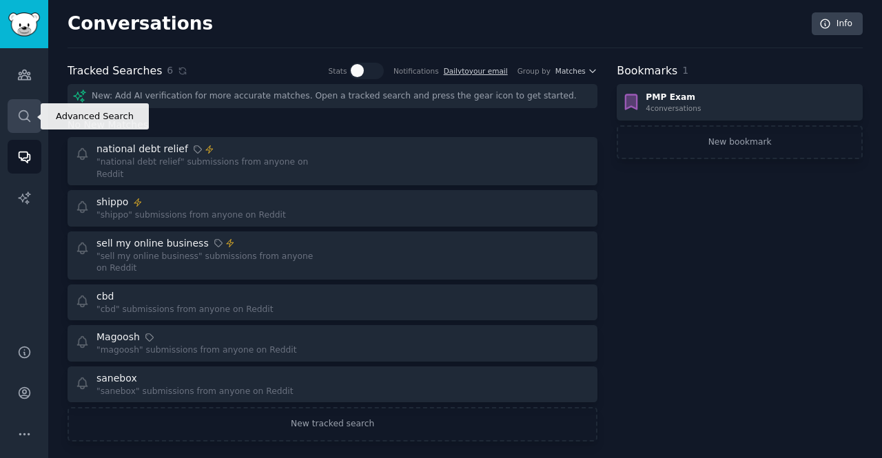
click at [32, 109] on link "Search" at bounding box center [25, 116] width 34 height 34
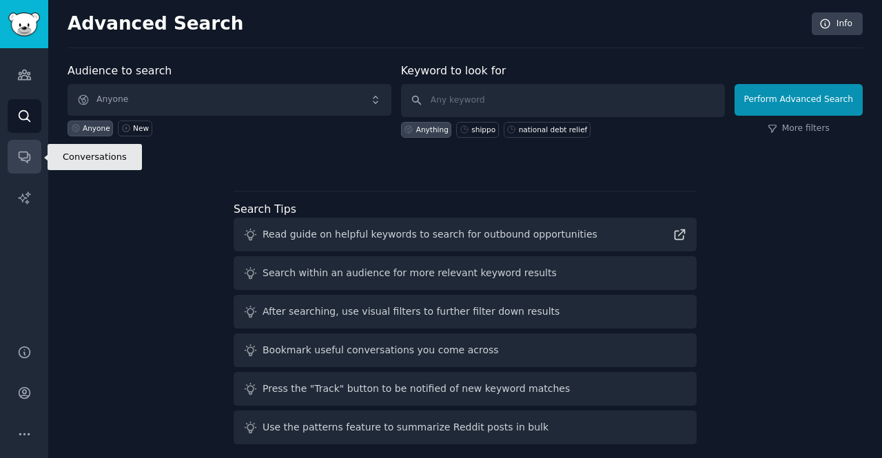
click at [26, 142] on link "Conversations" at bounding box center [25, 157] width 34 height 34
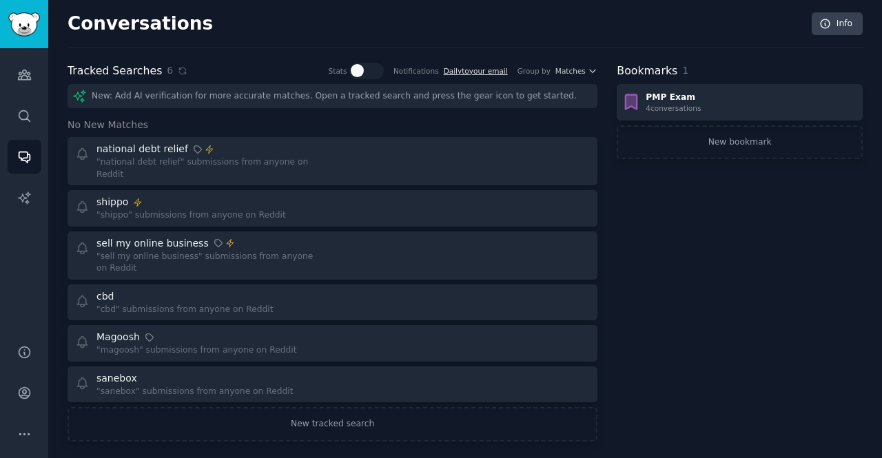
click at [499, 72] on link "Daily to your email" at bounding box center [476, 71] width 64 height 8
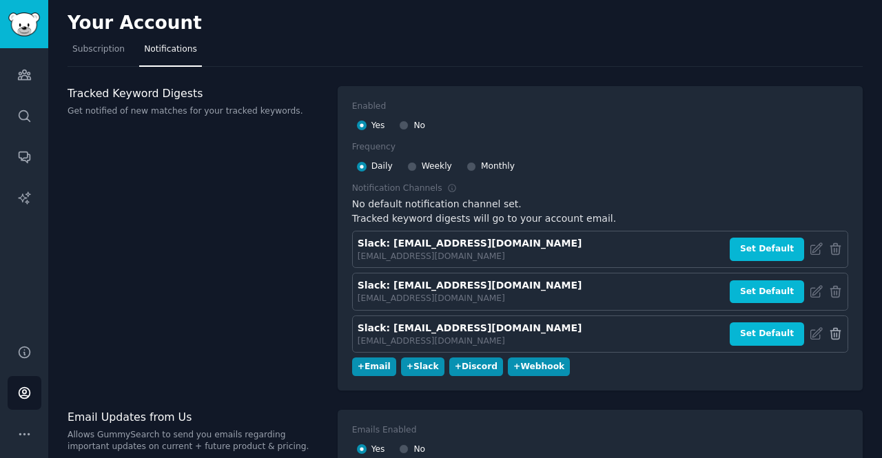
click at [831, 332] on icon at bounding box center [836, 334] width 14 height 14
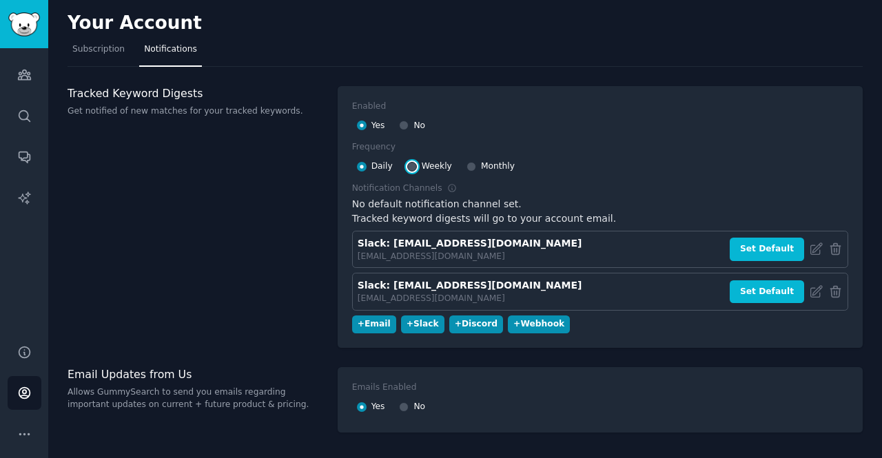
click at [411, 167] on input "Weekly" at bounding box center [412, 167] width 10 height 10
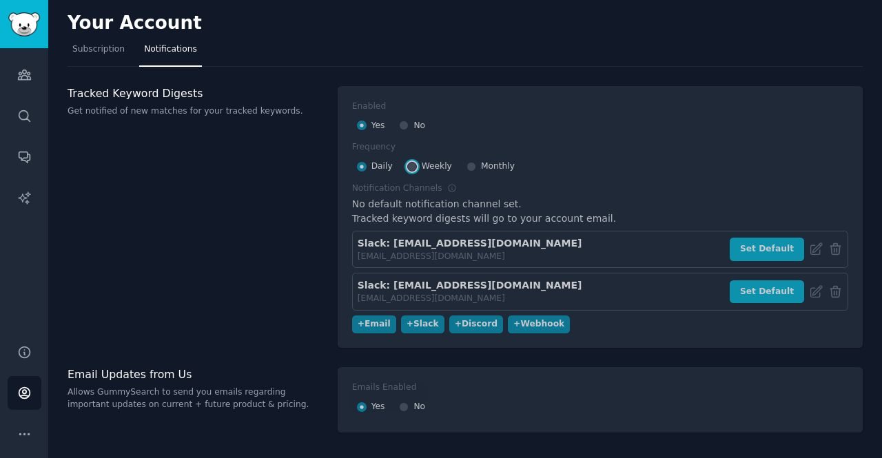
radio input "false"
radio input "true"
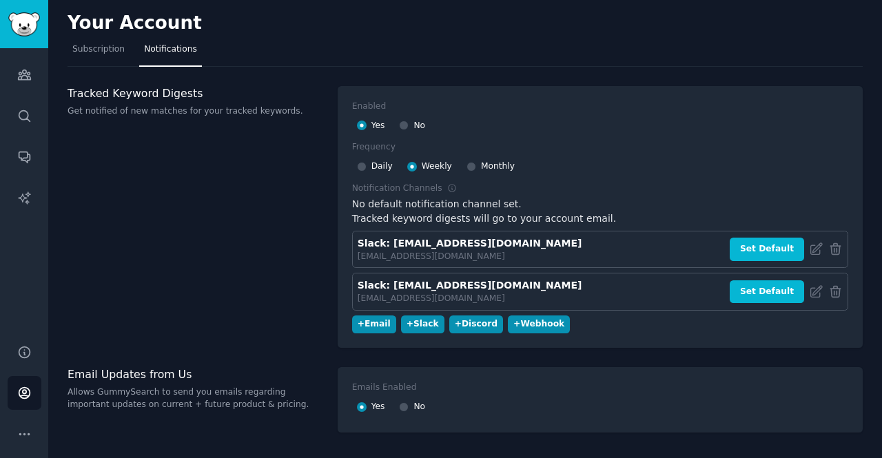
click at [532, 30] on div "Your Account" at bounding box center [466, 25] width 796 height 27
click at [18, 157] on icon "Sidebar" at bounding box center [24, 157] width 14 height 14
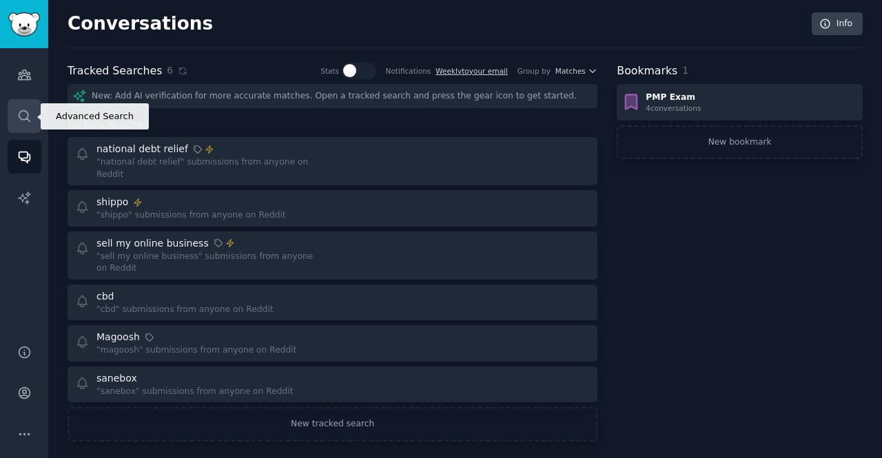
click at [34, 115] on link "Search" at bounding box center [25, 116] width 34 height 34
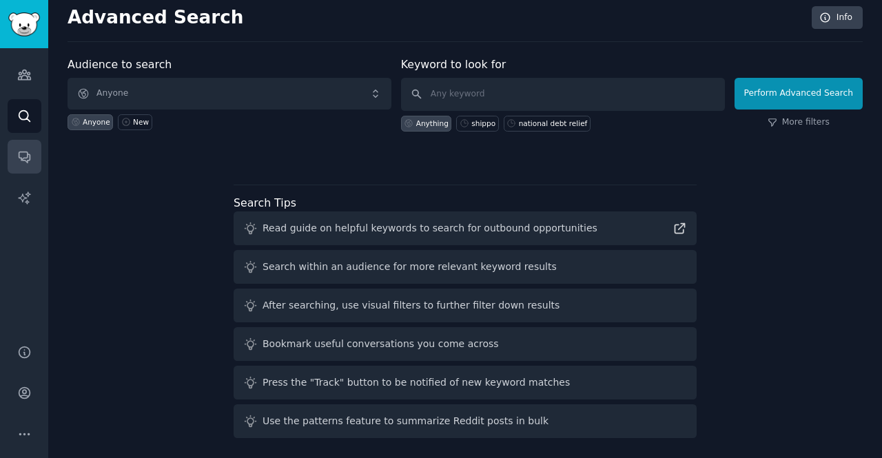
scroll to position [8, 0]
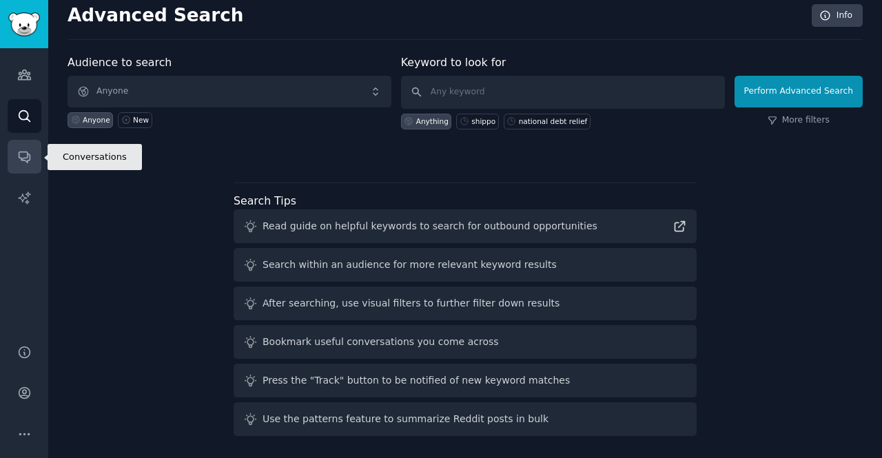
click at [21, 162] on icon "Sidebar" at bounding box center [24, 157] width 14 height 14
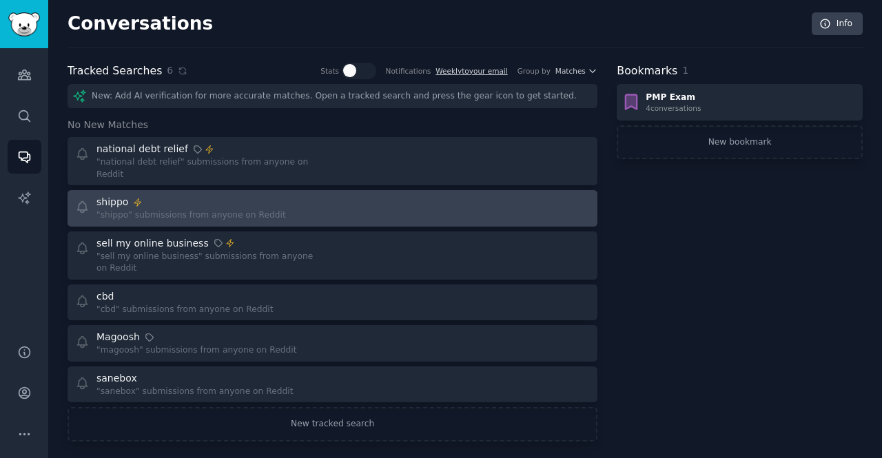
click at [224, 210] on div ""shippo" submissions from anyone on Reddit" at bounding box center [192, 216] width 190 height 12
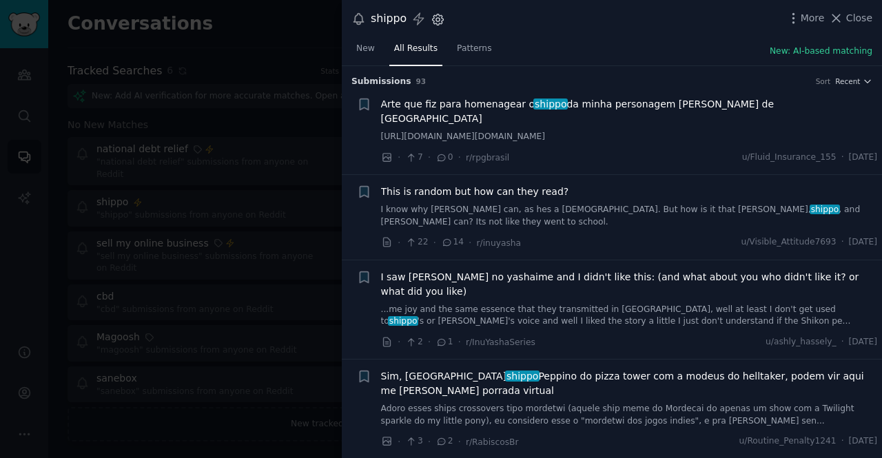
click at [441, 17] on icon "button" at bounding box center [438, 19] width 14 height 14
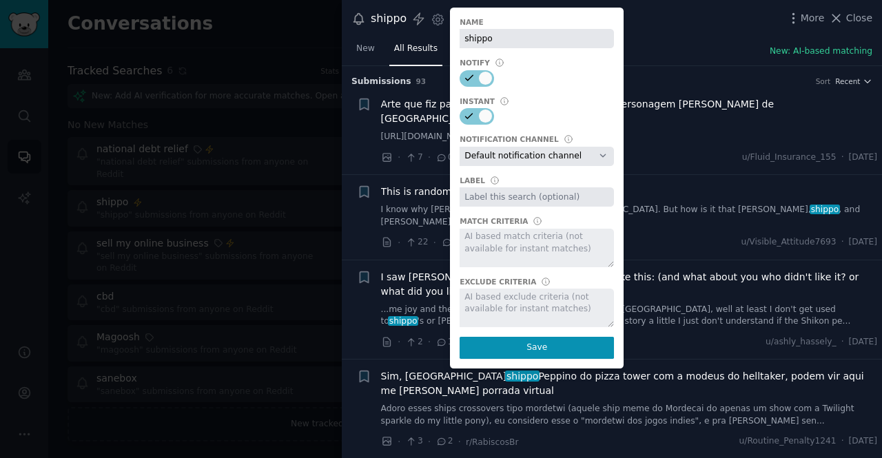
click at [585, 154] on select "Default notification channel Slack: [EMAIL_ADDRESS][DOMAIN_NAME] Slack: [EMAIL_…" at bounding box center [537, 156] width 154 height 19
click at [667, 25] on div "shippo Settings Name shippo Notify Instant Notification Channel Default notific…" at bounding box center [612, 19] width 521 height 19
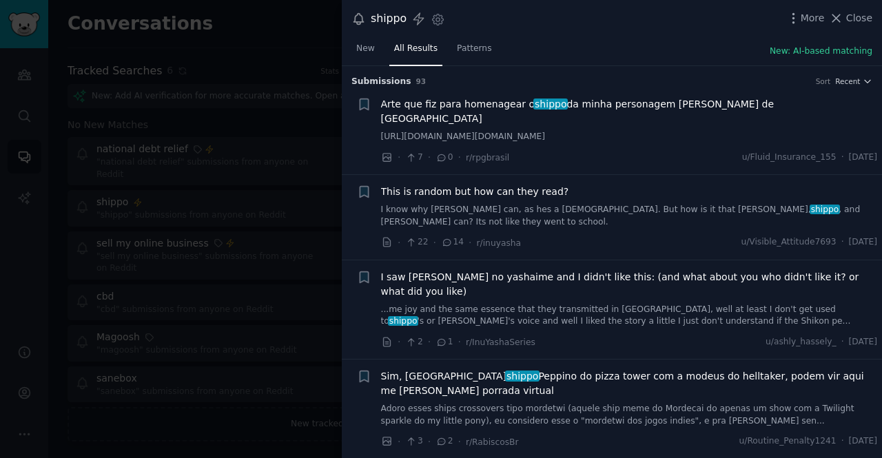
click at [22, 196] on div at bounding box center [441, 229] width 882 height 458
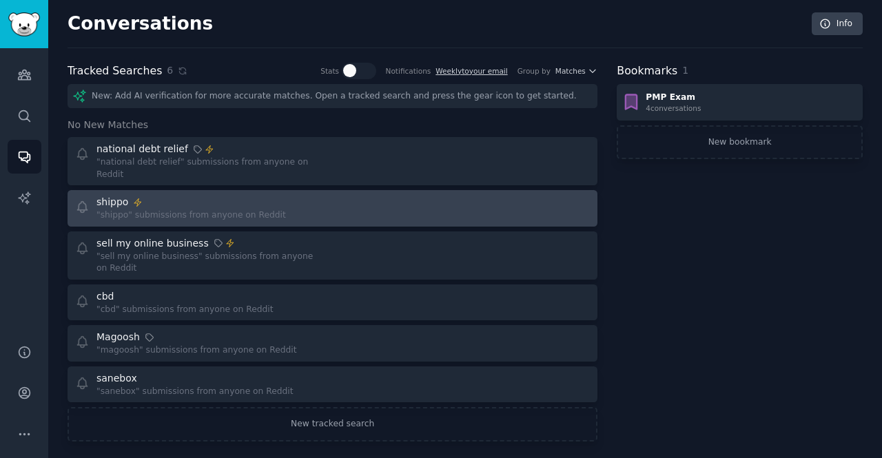
click at [199, 209] on link "shippo "shippo" submissions from anyone on Reddit" at bounding box center [333, 208] width 530 height 37
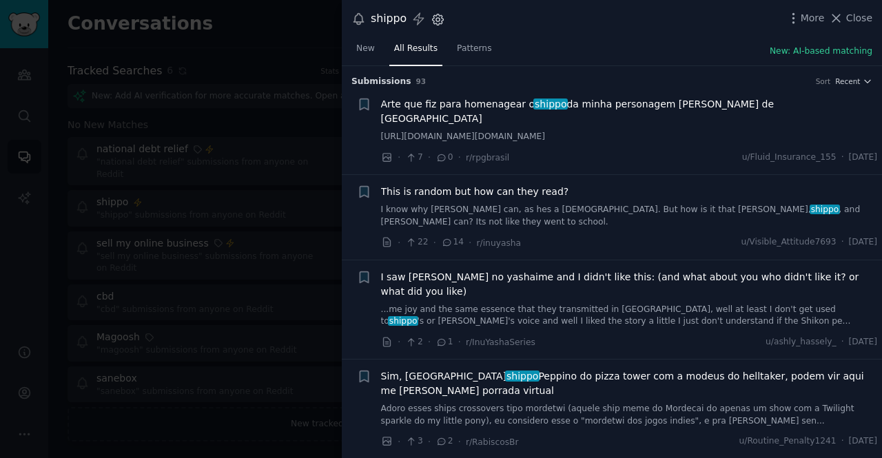
click at [437, 19] on icon "button" at bounding box center [437, 18] width 3 height 3
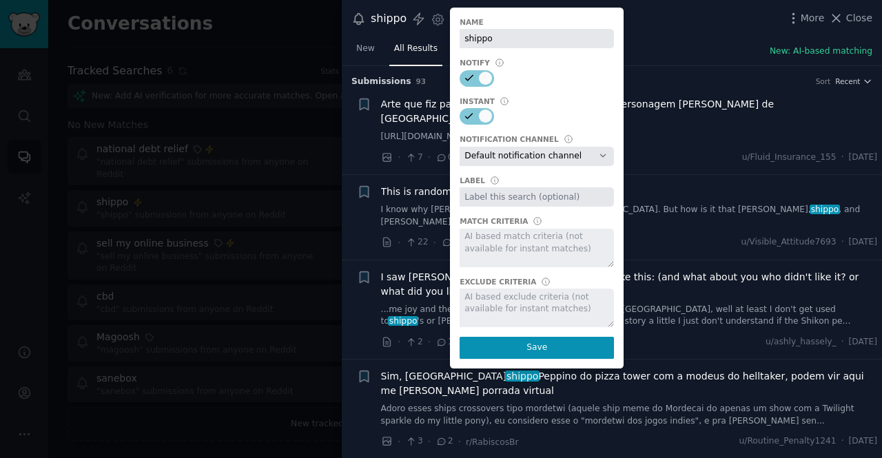
click at [521, 157] on select "Default notification channel Slack: [EMAIL_ADDRESS][DOMAIN_NAME] Slack: [EMAIL_…" at bounding box center [537, 156] width 154 height 19
drag, startPoint x: 521, startPoint y: 157, endPoint x: 305, endPoint y: 111, distance: 221.2
click at [521, 157] on select "Default notification channel Slack: [EMAIL_ADDRESS][DOMAIN_NAME] Slack: [EMAIL_…" at bounding box center [537, 156] width 154 height 19
click at [258, 52] on div at bounding box center [441, 229] width 882 height 458
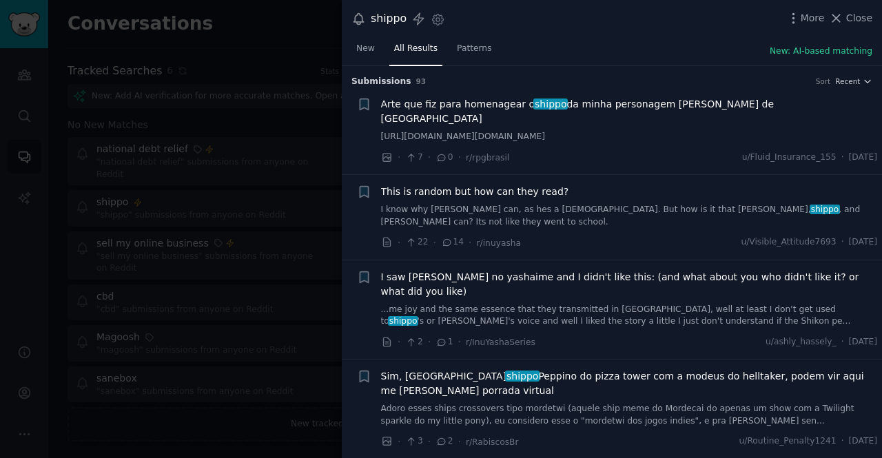
click at [23, 119] on div at bounding box center [441, 229] width 882 height 458
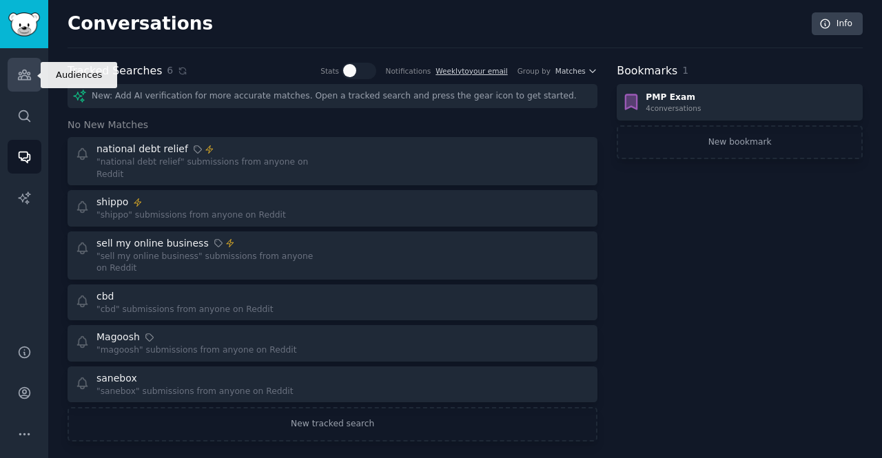
click at [30, 81] on icon "Sidebar" at bounding box center [24, 75] width 14 height 14
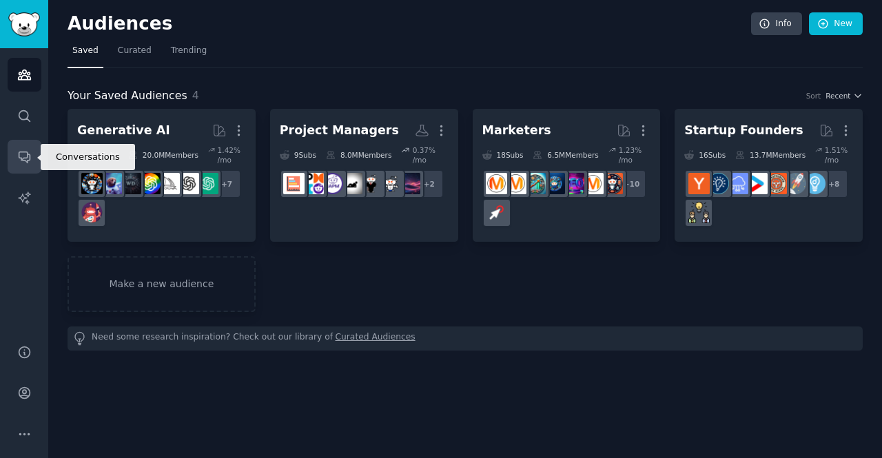
click at [8, 168] on link "Conversations" at bounding box center [25, 157] width 34 height 34
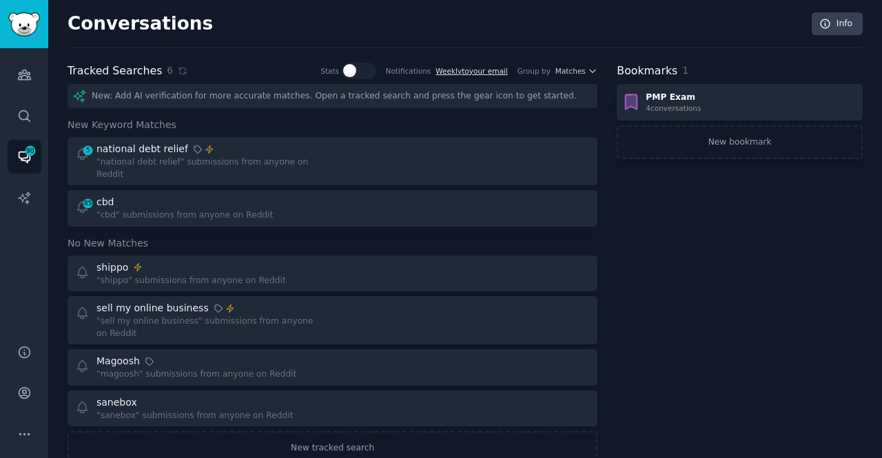
click at [472, 68] on link "Weekly to your email" at bounding box center [472, 71] width 72 height 8
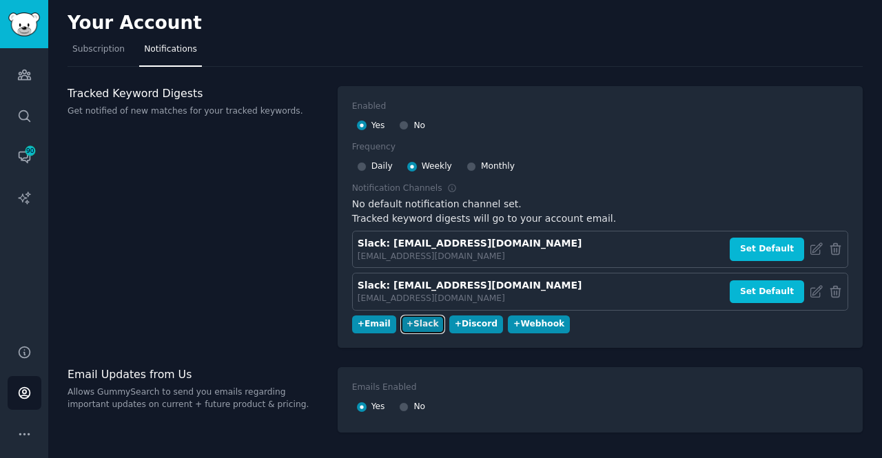
click at [427, 325] on button "+ Slack" at bounding box center [422, 325] width 43 height 19
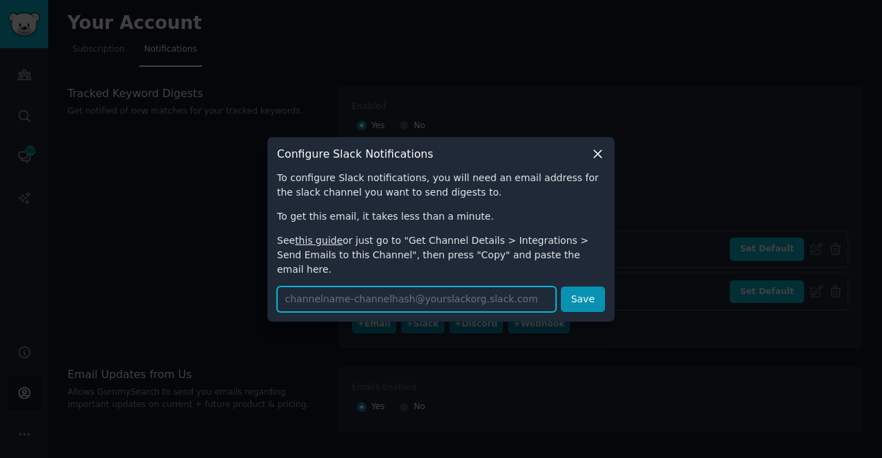
paste input "[EMAIL_ADDRESS][DOMAIN_NAME]"
type input "[EMAIL_ADDRESS][DOMAIN_NAME]"
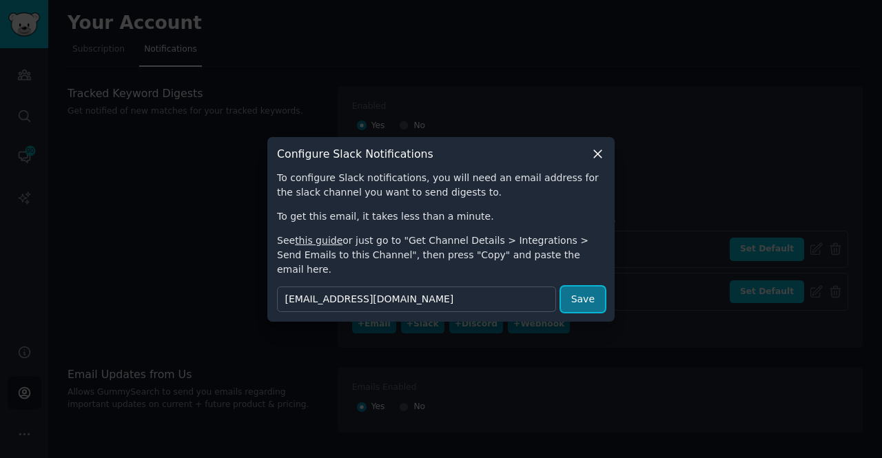
scroll to position [0, 0]
click at [586, 293] on button "Save" at bounding box center [583, 300] width 44 height 26
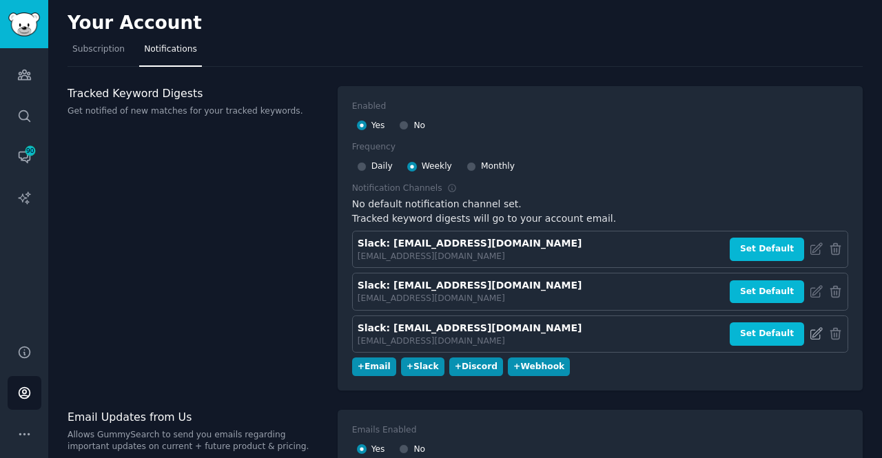
click at [811, 337] on icon at bounding box center [816, 334] width 14 height 14
click at [159, 198] on div "Tracked Keyword Digests Get notified of new matches for your tracked keywords." at bounding box center [196, 238] width 256 height 305
click at [29, 190] on link "AI Reports" at bounding box center [25, 198] width 34 height 34
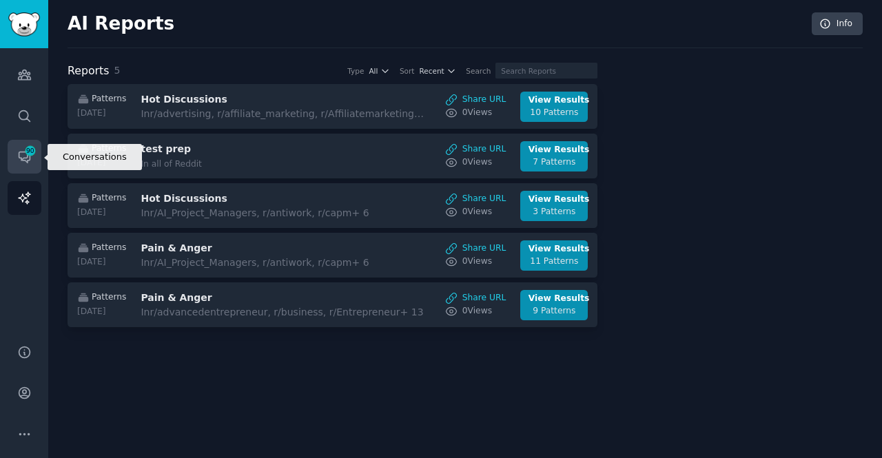
click at [25, 153] on span "90" at bounding box center [30, 151] width 12 height 10
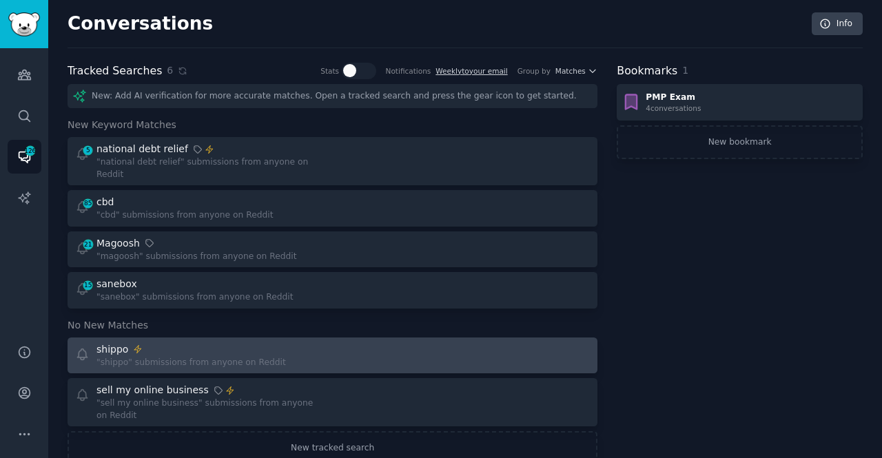
click at [134, 357] on div ""shippo" submissions from anyone on Reddit" at bounding box center [192, 363] width 190 height 12
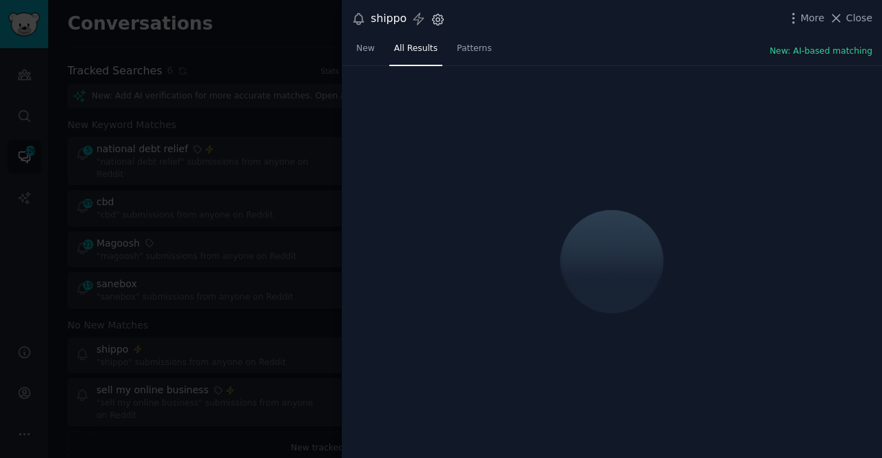
click at [436, 20] on icon "button" at bounding box center [437, 18] width 3 height 3
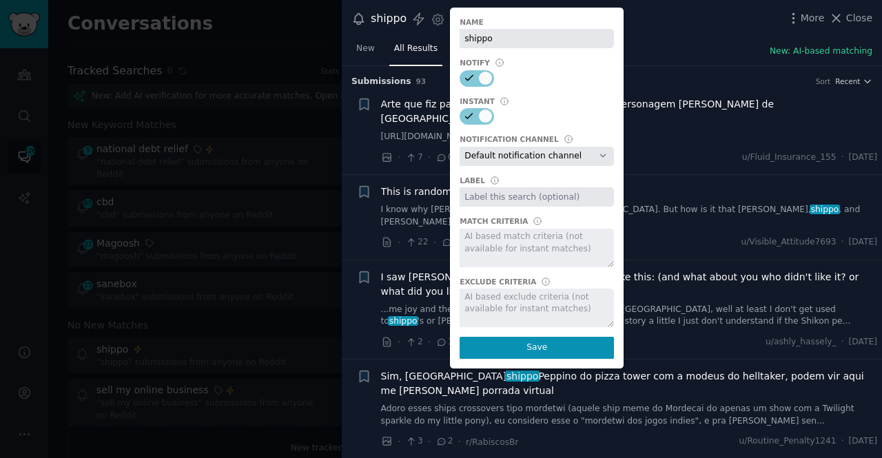
click at [539, 154] on select "Default notification channel Slack: [EMAIL_ADDRESS][DOMAIN_NAME] Slack: [EMAIL_…" at bounding box center [537, 156] width 154 height 19
select select "449"
click at [460, 147] on select "Default notification channel Slack: [EMAIL_ADDRESS][DOMAIN_NAME] Slack: [EMAIL_…" at bounding box center [537, 156] width 154 height 19
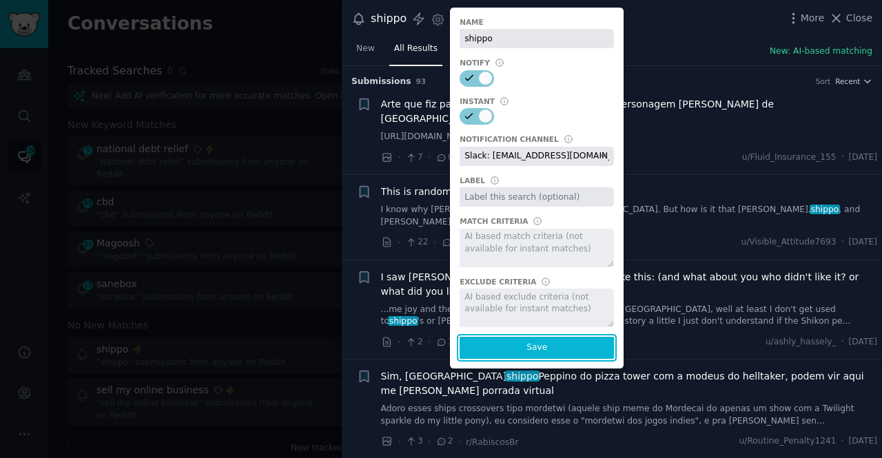
click at [532, 346] on button "Save" at bounding box center [537, 348] width 154 height 22
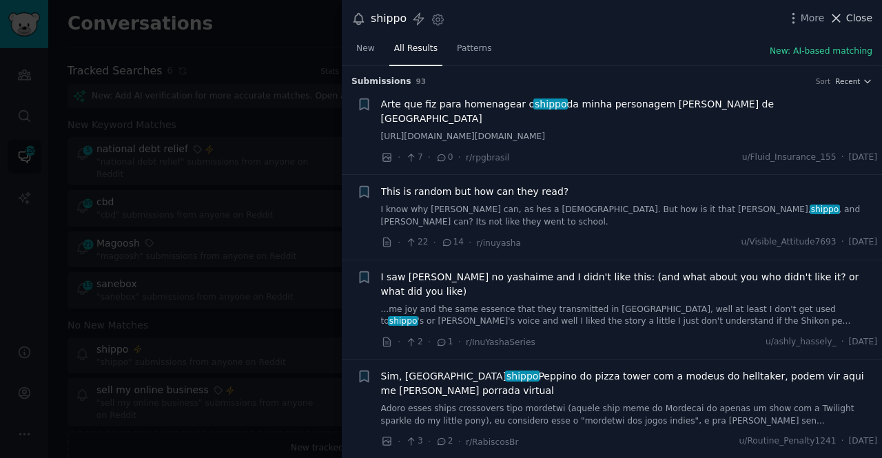
click at [841, 21] on icon at bounding box center [838, 18] width 8 height 8
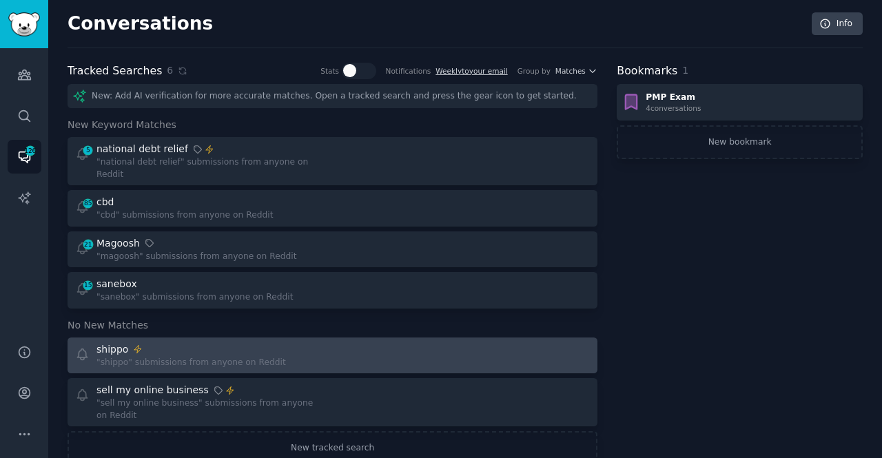
click at [157, 343] on div "shippo" at bounding box center [192, 350] width 190 height 14
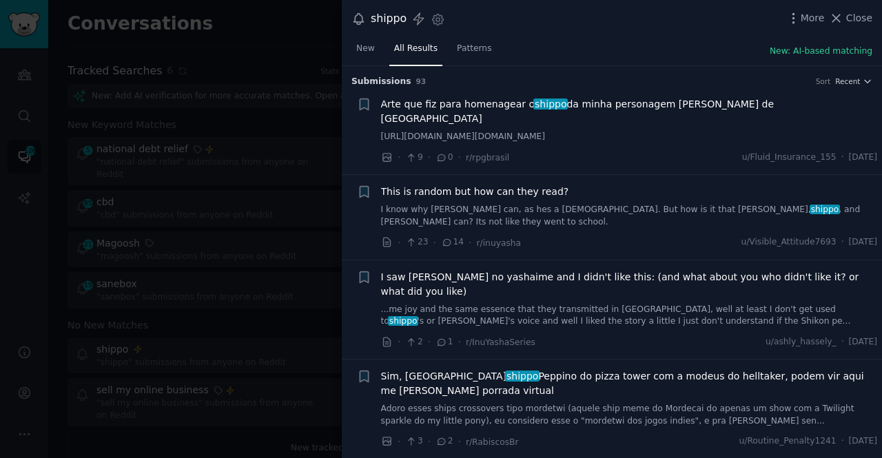
click at [289, 4] on div at bounding box center [441, 229] width 882 height 458
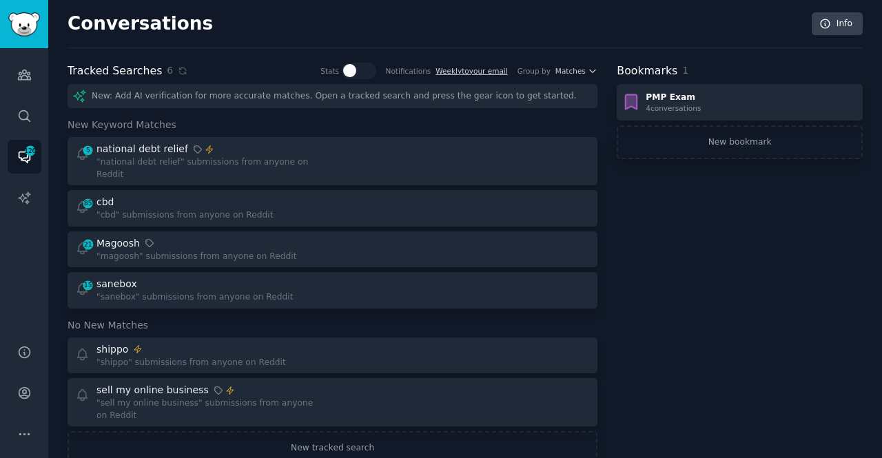
click at [863, 59] on div "Conversations Info Tracked Searches 6 Stats Notifications Weekly to your email …" at bounding box center [465, 247] width 834 height 495
